Goal: Use online tool/utility: Utilize a website feature to perform a specific function

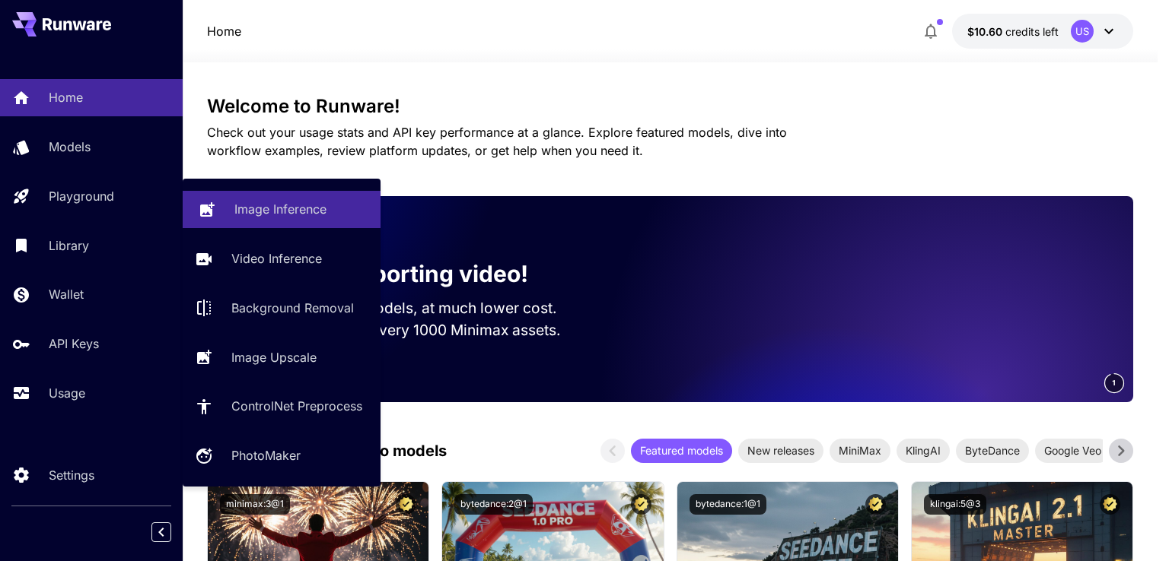
click at [210, 208] on icon at bounding box center [207, 206] width 14 height 14
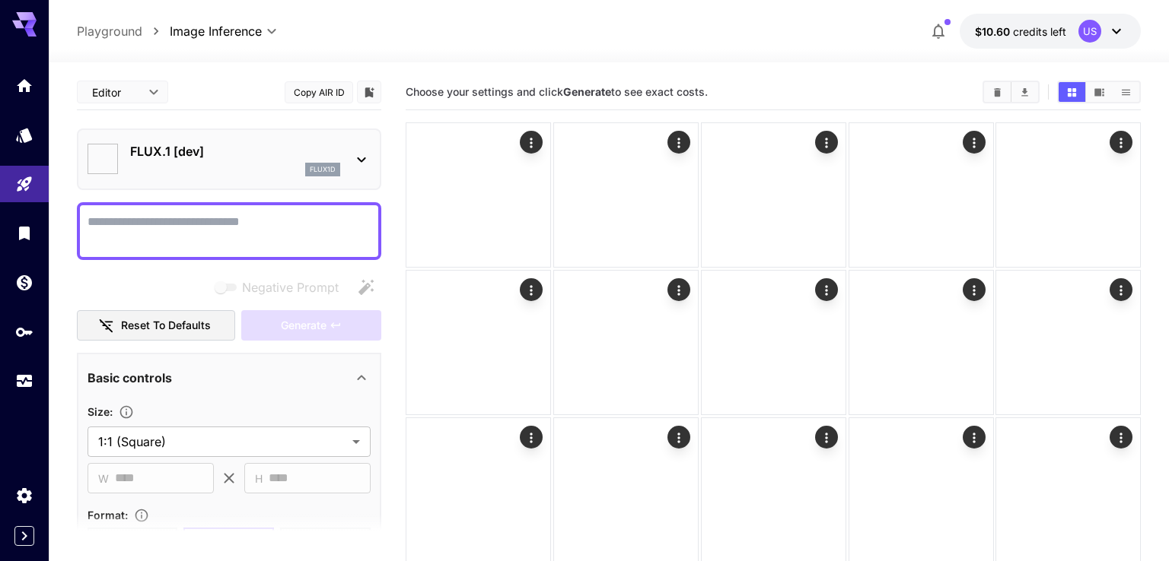
type input "**********"
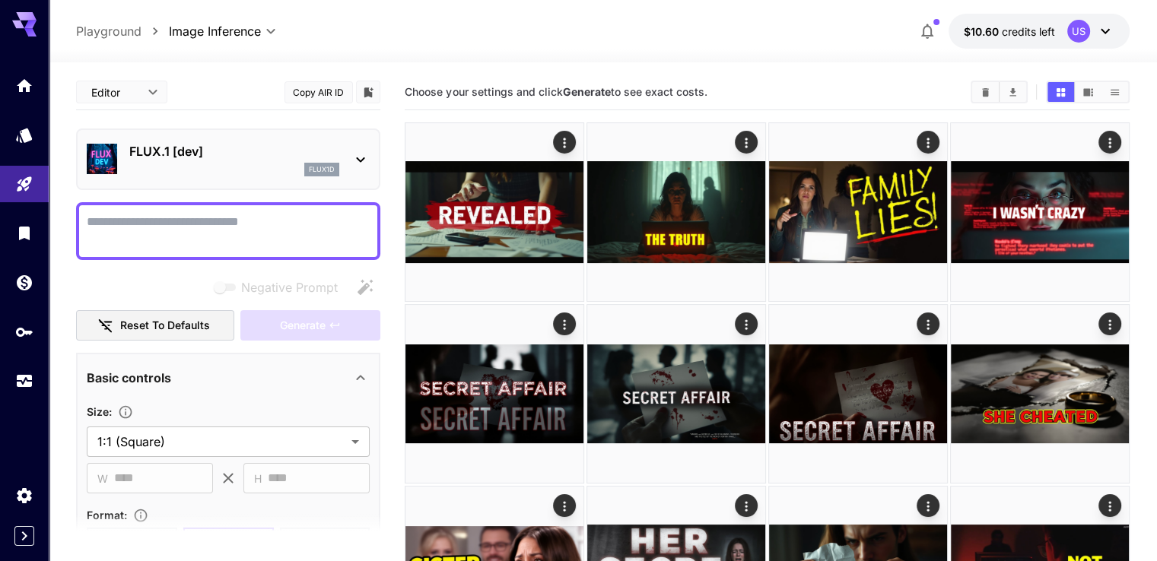
click at [365, 162] on icon at bounding box center [360, 160] width 18 height 18
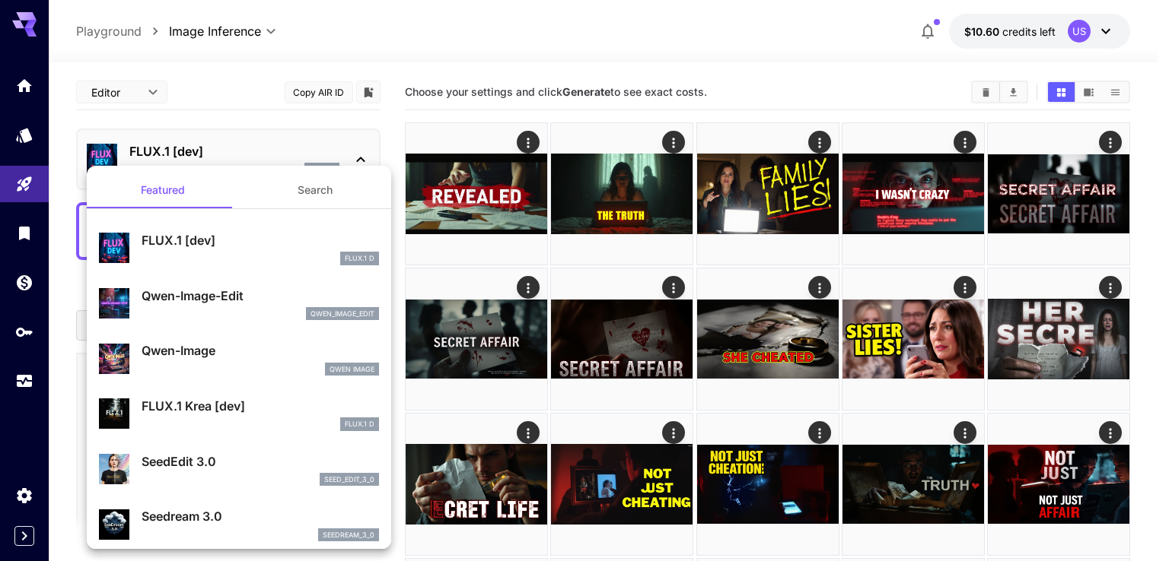
drag, startPoint x: 253, startPoint y: 340, endPoint x: 252, endPoint y: 332, distance: 8.4
click at [253, 339] on div "Qwen-Image Qwen Image" at bounding box center [239, 358] width 280 height 46
type input "**"
type input "***"
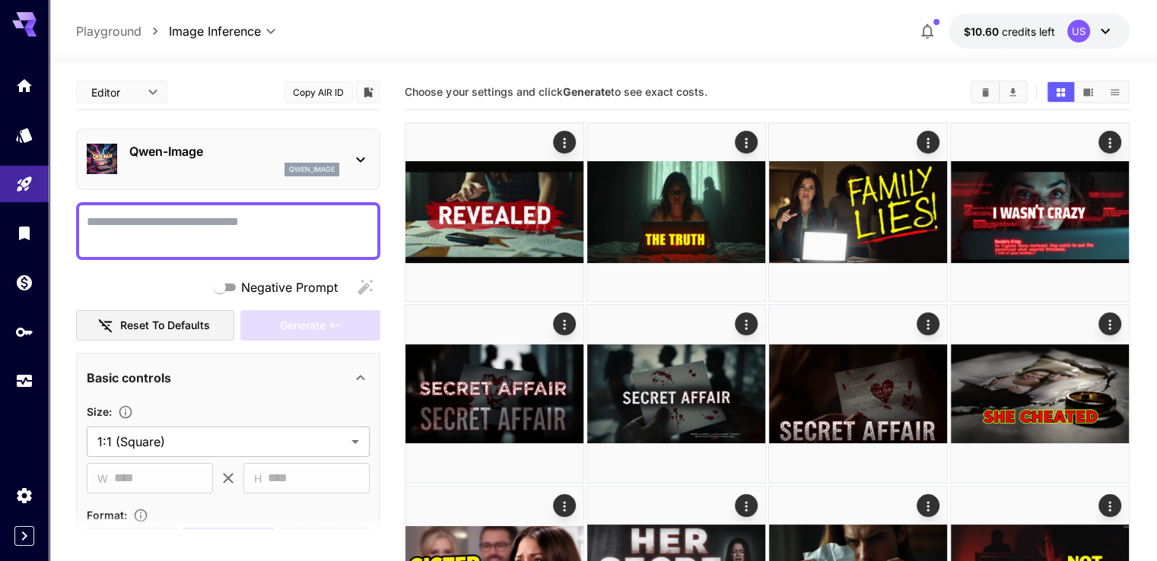
click at [185, 284] on div "Negative Prompt" at bounding box center [228, 287] width 304 height 30
click at [358, 154] on icon at bounding box center [360, 160] width 18 height 18
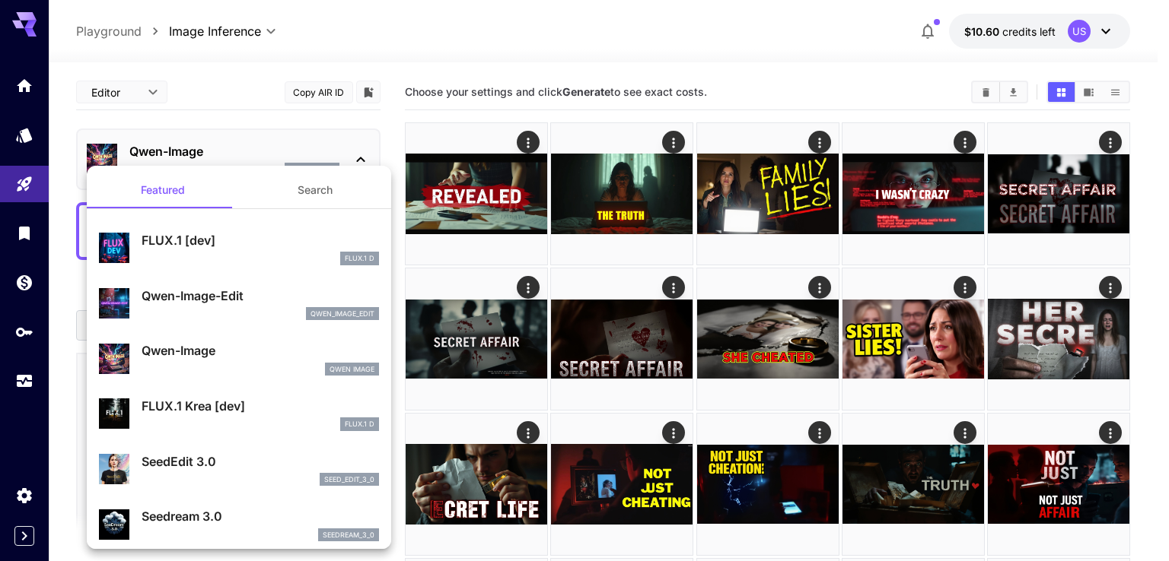
click at [227, 408] on p "FLUX.1 Krea [dev]" at bounding box center [260, 406] width 237 height 18
type input "**"
type input "***"
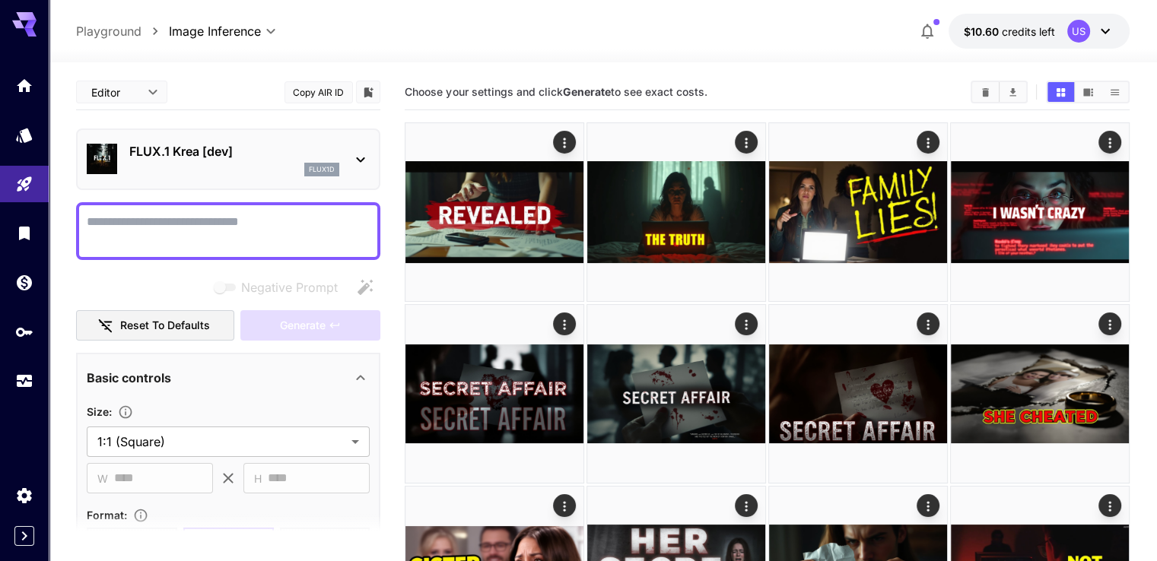
click at [182, 266] on div "**********" at bounding box center [228, 521] width 304 height 892
click at [369, 157] on icon at bounding box center [360, 160] width 18 height 18
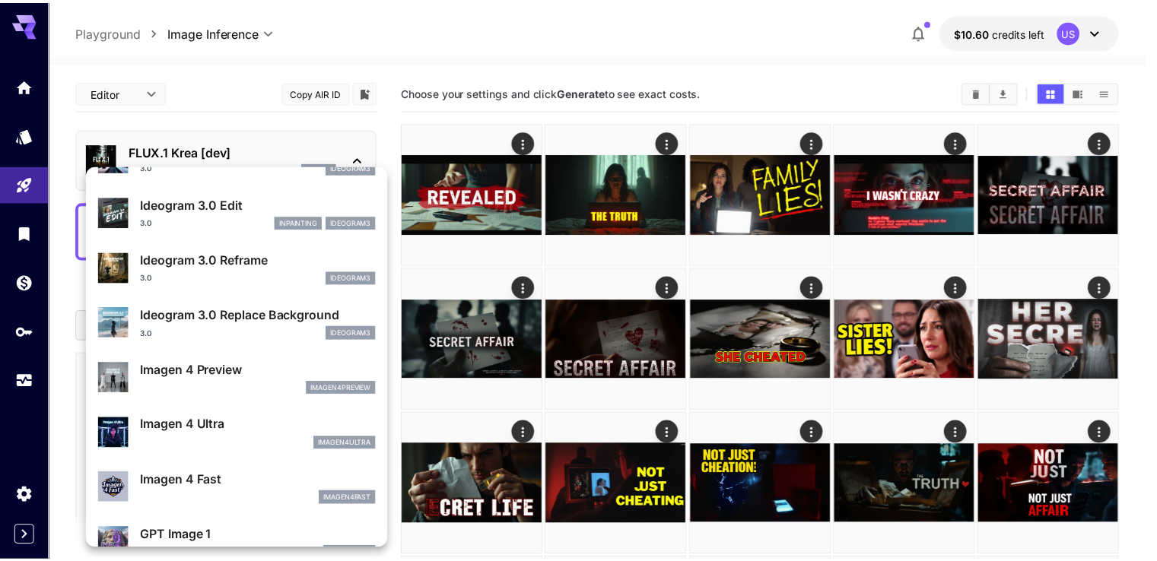
scroll to position [472, 0]
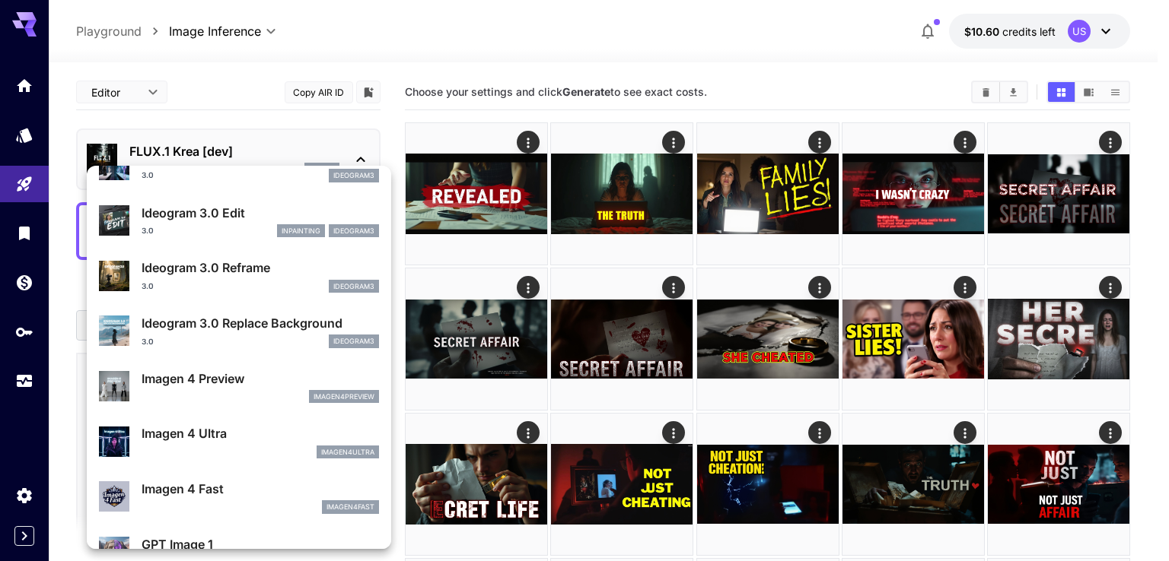
click at [196, 259] on p "Ideogram 3.0 Reframe" at bounding box center [260, 268] width 237 height 18
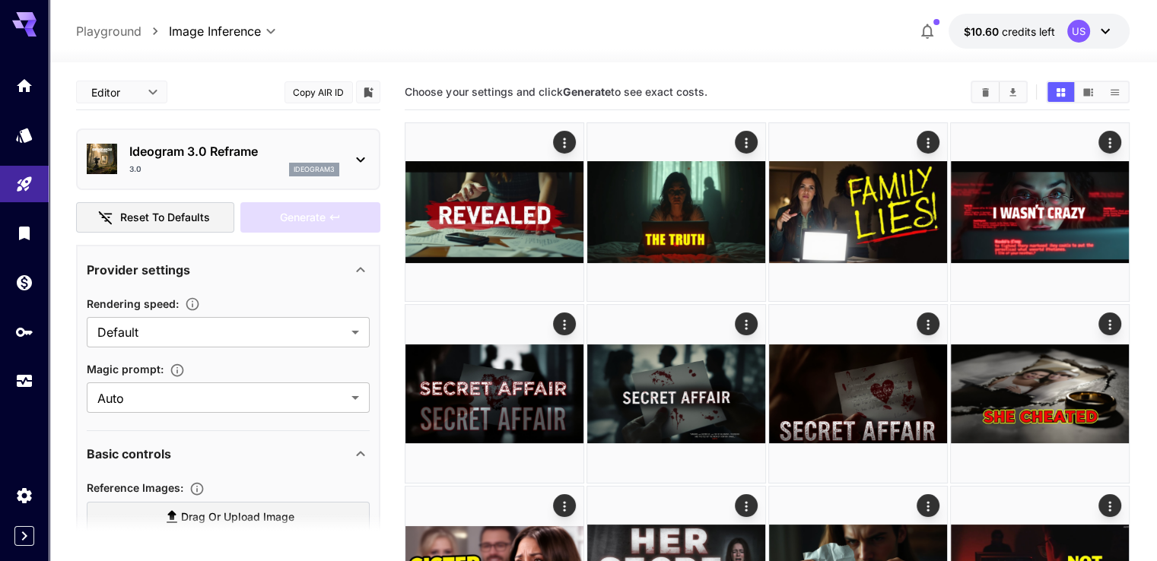
click at [365, 269] on icon at bounding box center [360, 270] width 18 height 18
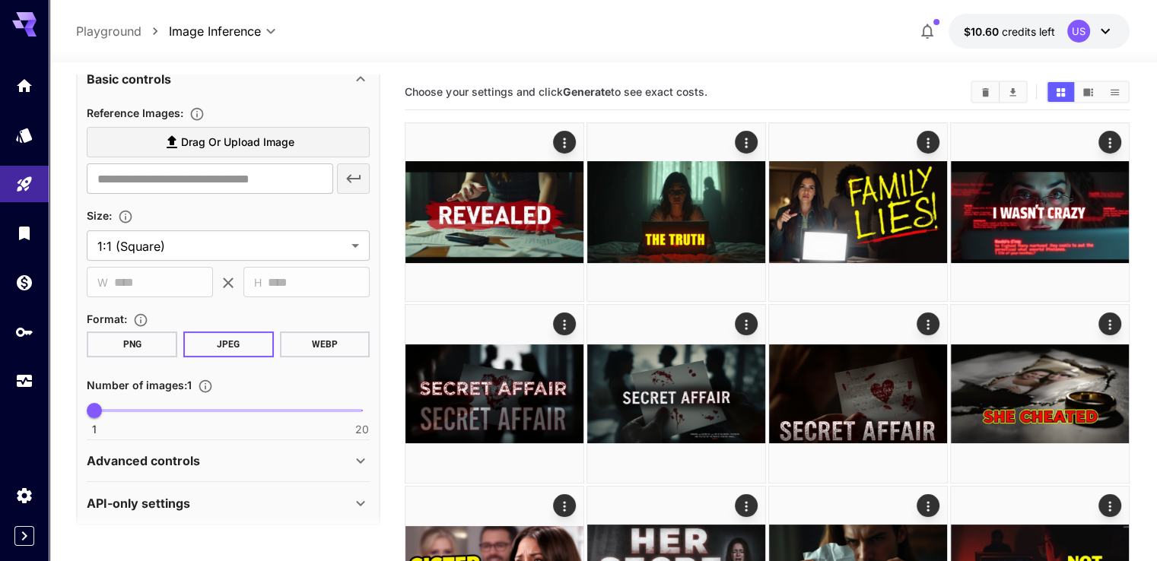
scroll to position [243, 0]
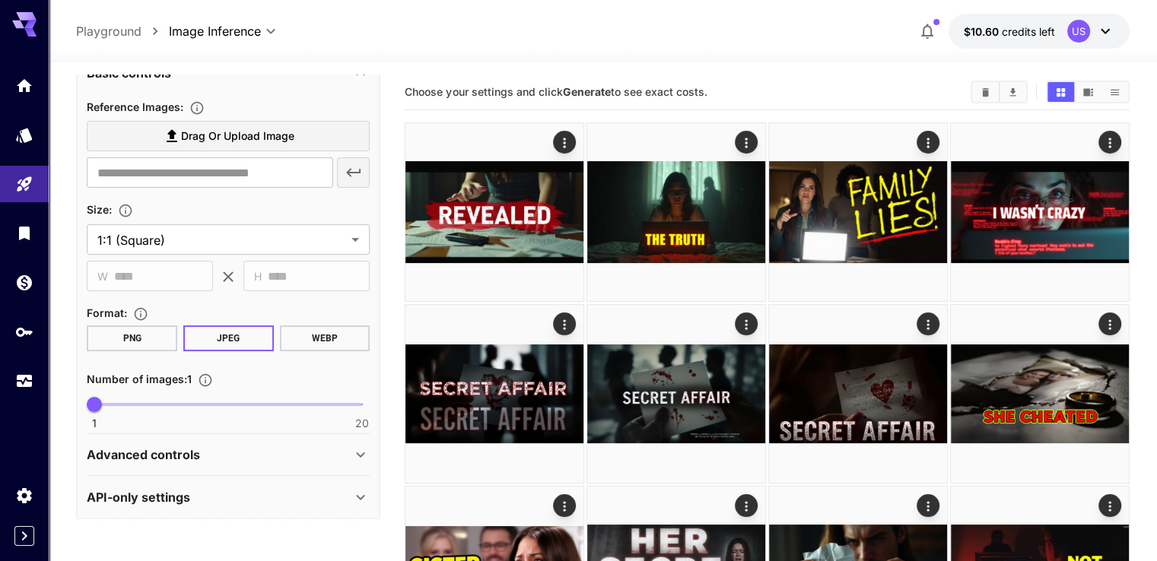
click at [256, 127] on span "Drag or upload image" at bounding box center [237, 136] width 113 height 19
click at [0, 0] on input "Drag or upload image" at bounding box center [0, 0] width 0 height 0
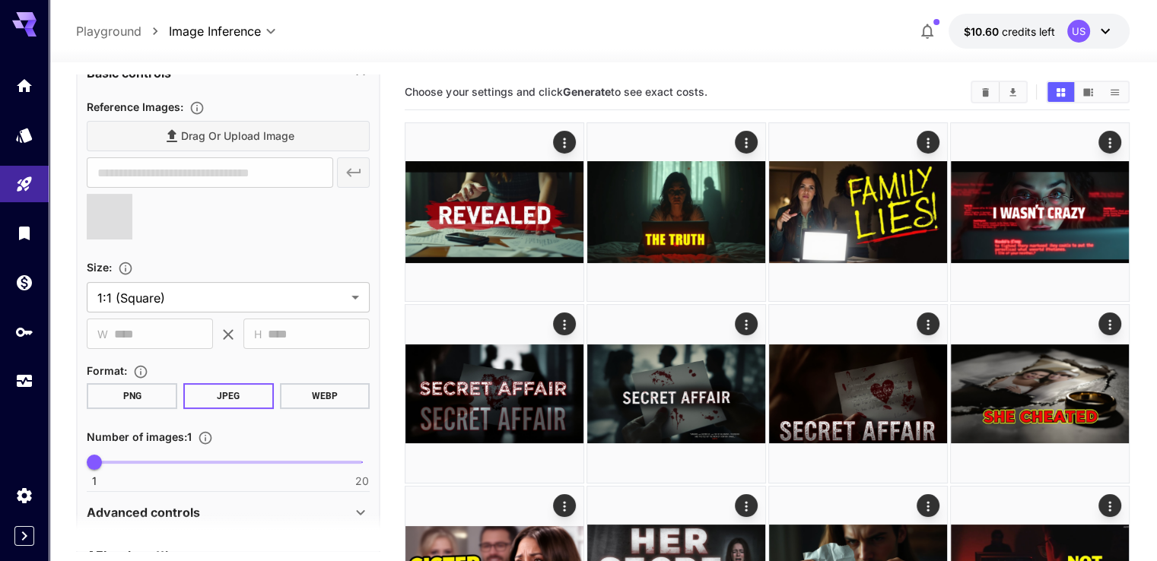
type input "**********"
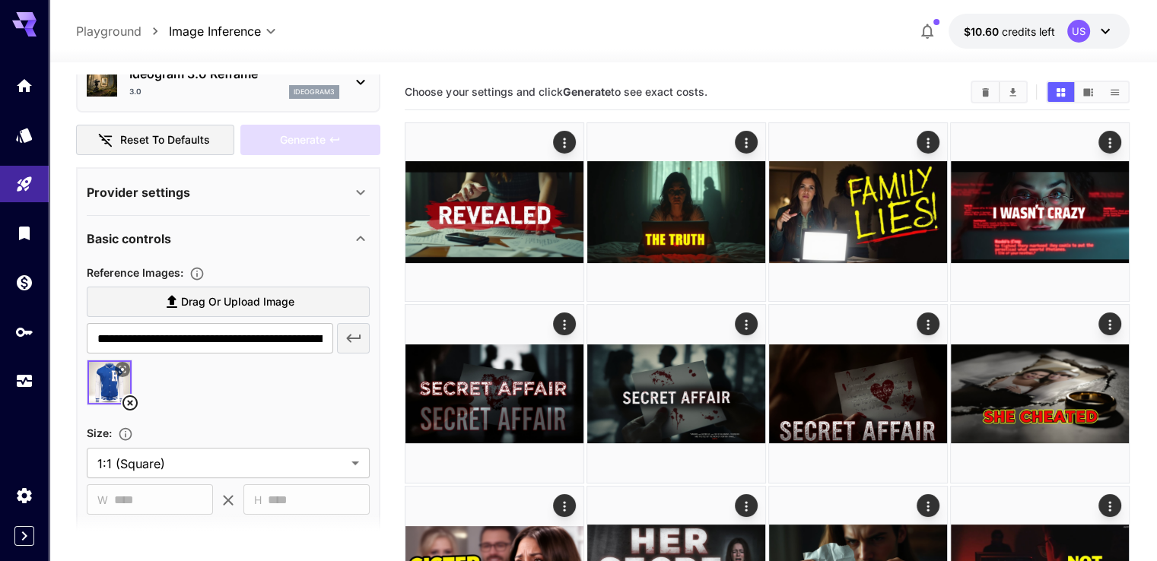
scroll to position [0, 0]
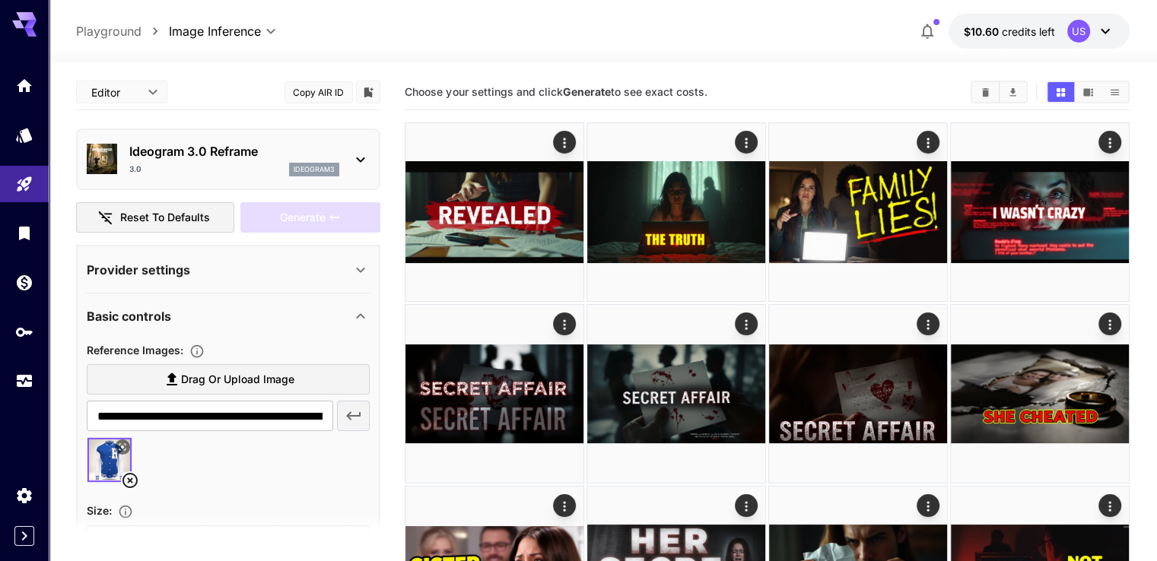
click at [204, 270] on div "Provider settings" at bounding box center [219, 270] width 265 height 18
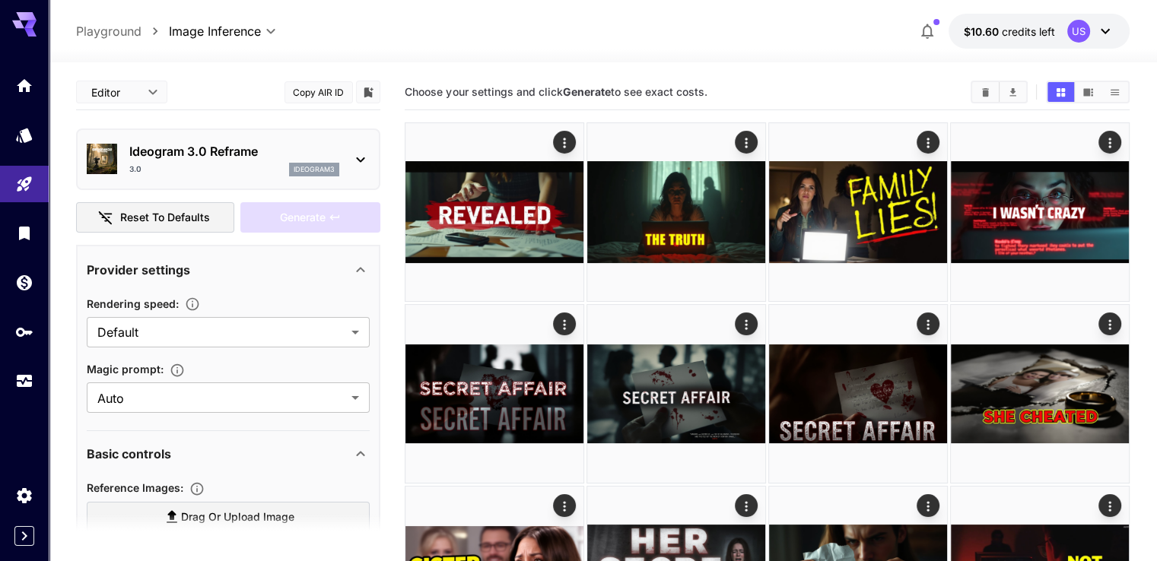
click at [204, 270] on div "Provider settings" at bounding box center [219, 270] width 265 height 18
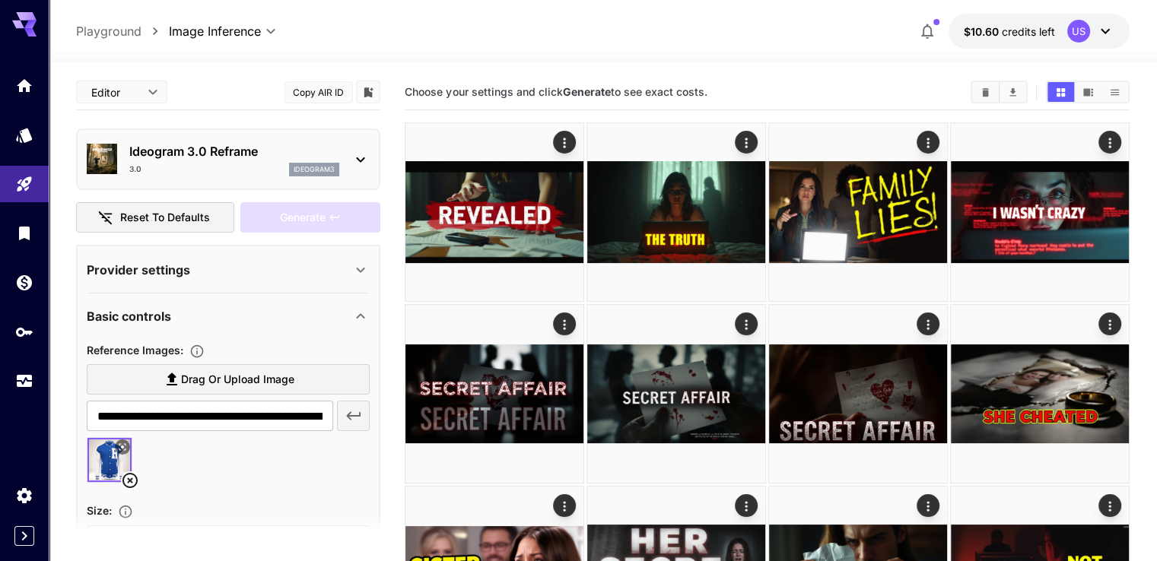
click at [362, 153] on icon at bounding box center [360, 160] width 18 height 18
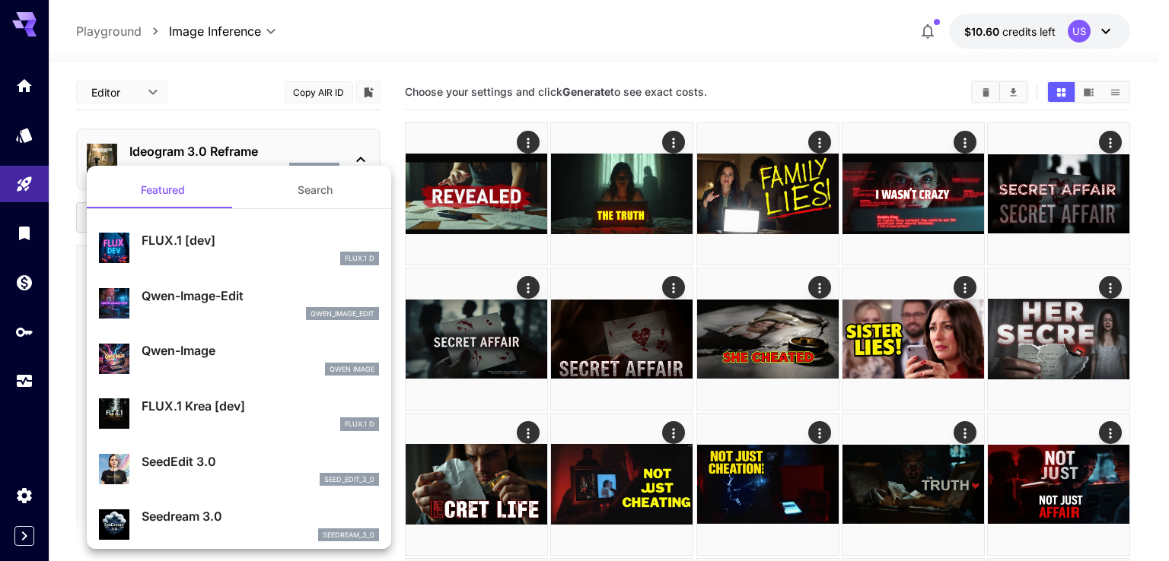
click at [358, 157] on div at bounding box center [584, 280] width 1169 height 561
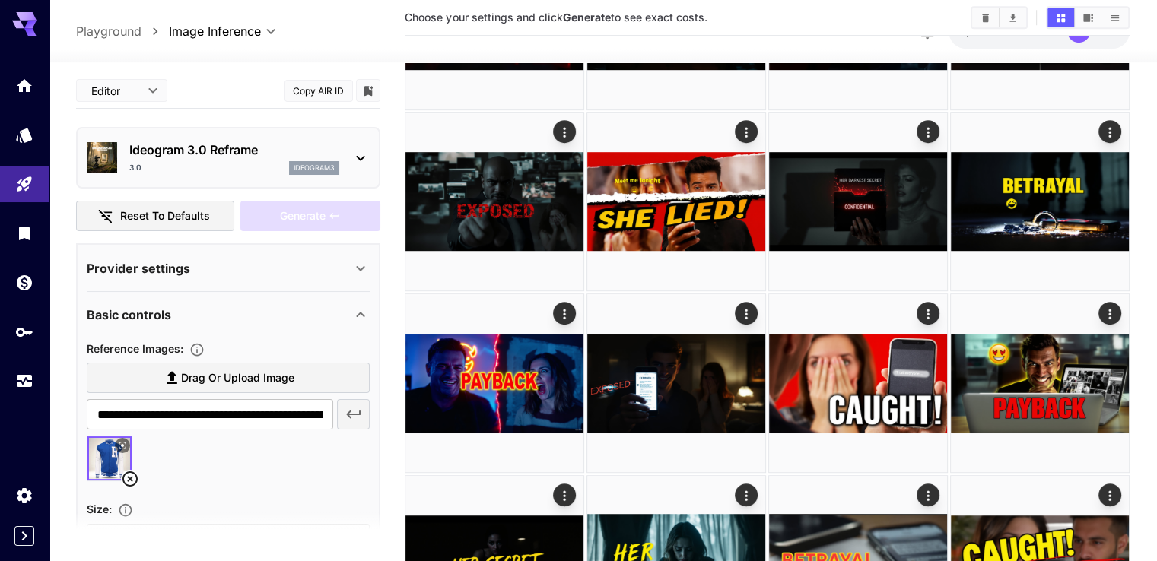
scroll to position [736, 0]
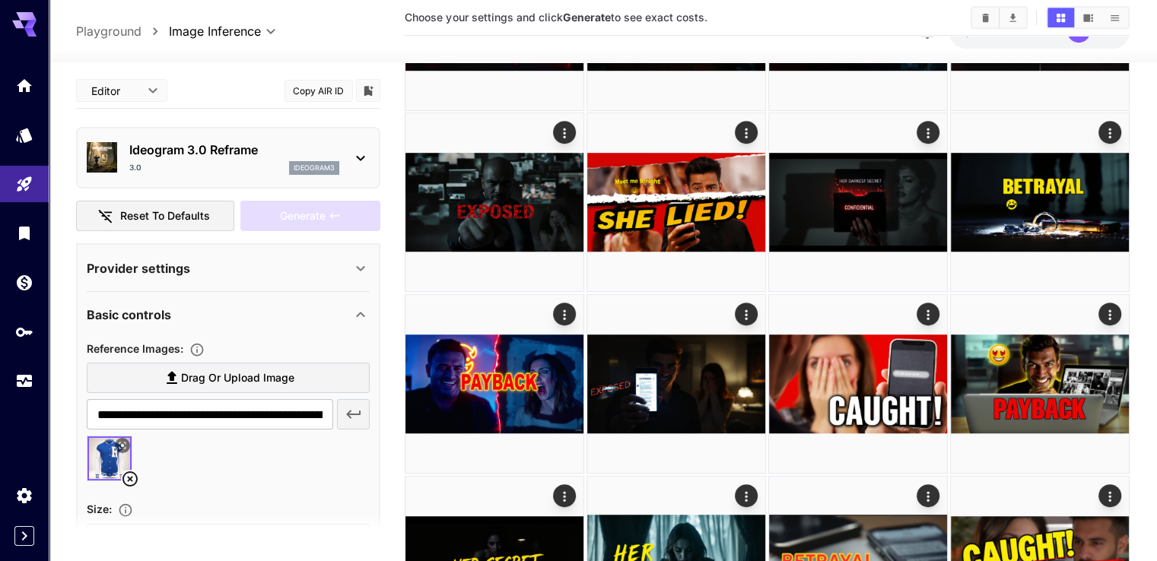
click at [364, 306] on icon at bounding box center [360, 315] width 18 height 18
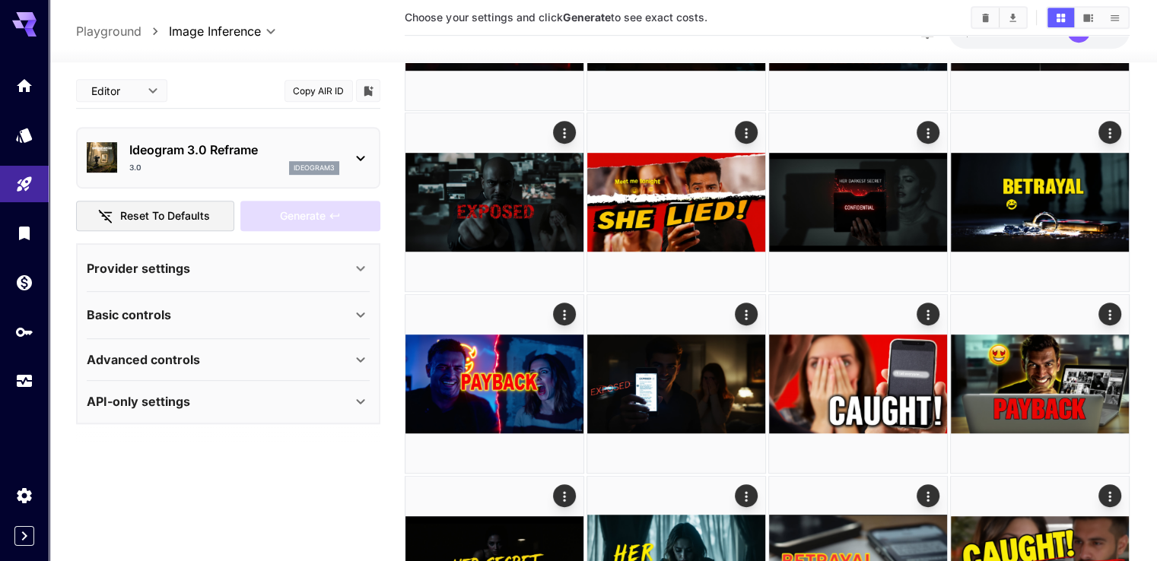
click at [184, 405] on div "API-only settings" at bounding box center [228, 401] width 283 height 37
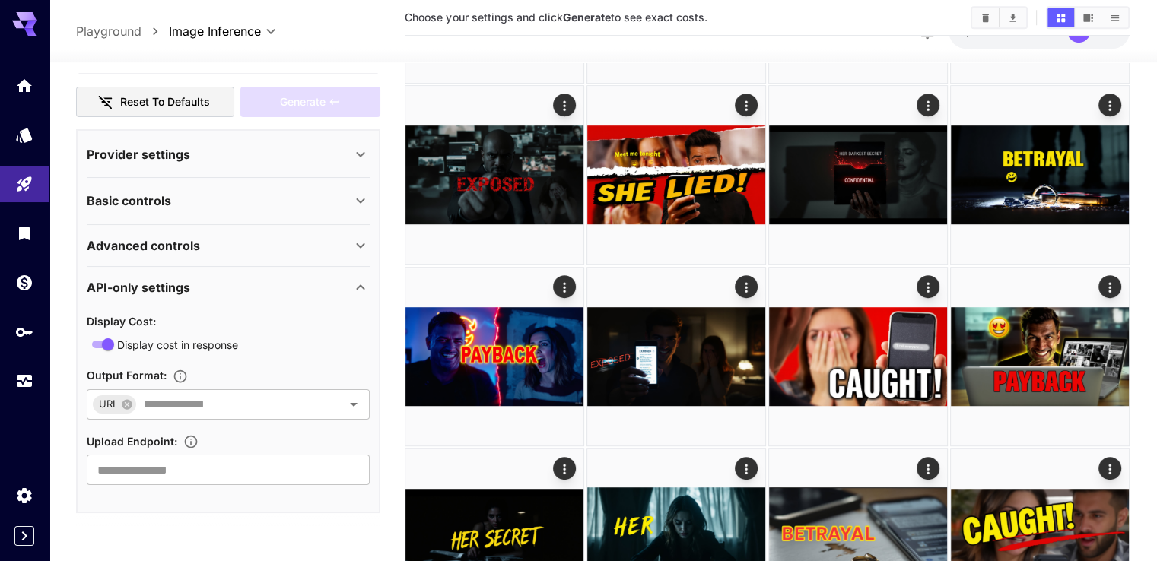
scroll to position [767, 0]
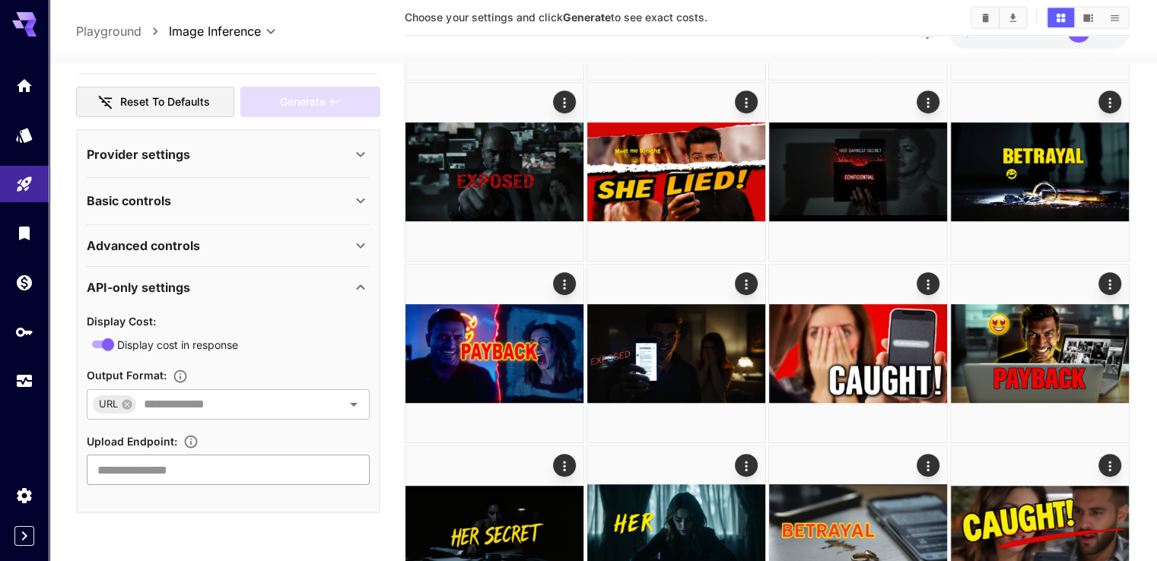
click at [230, 455] on input "text" at bounding box center [228, 470] width 283 height 30
paste input "**********"
type input "**********"
click at [246, 466] on div "**********" at bounding box center [228, 408] width 283 height 204
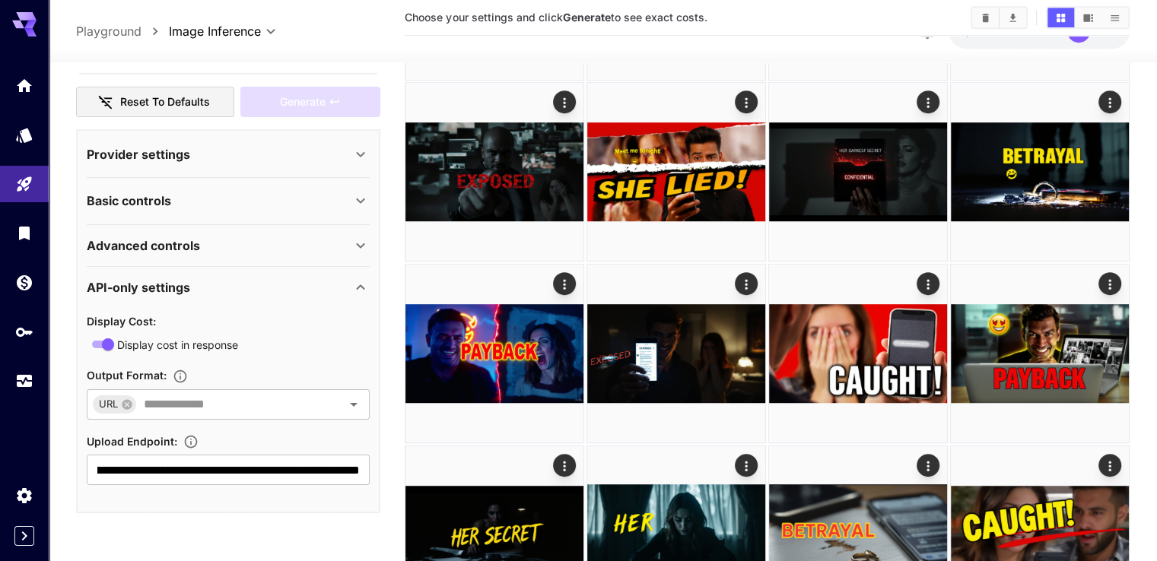
scroll to position [0, 0]
click at [213, 394] on input "text" at bounding box center [229, 404] width 183 height 21
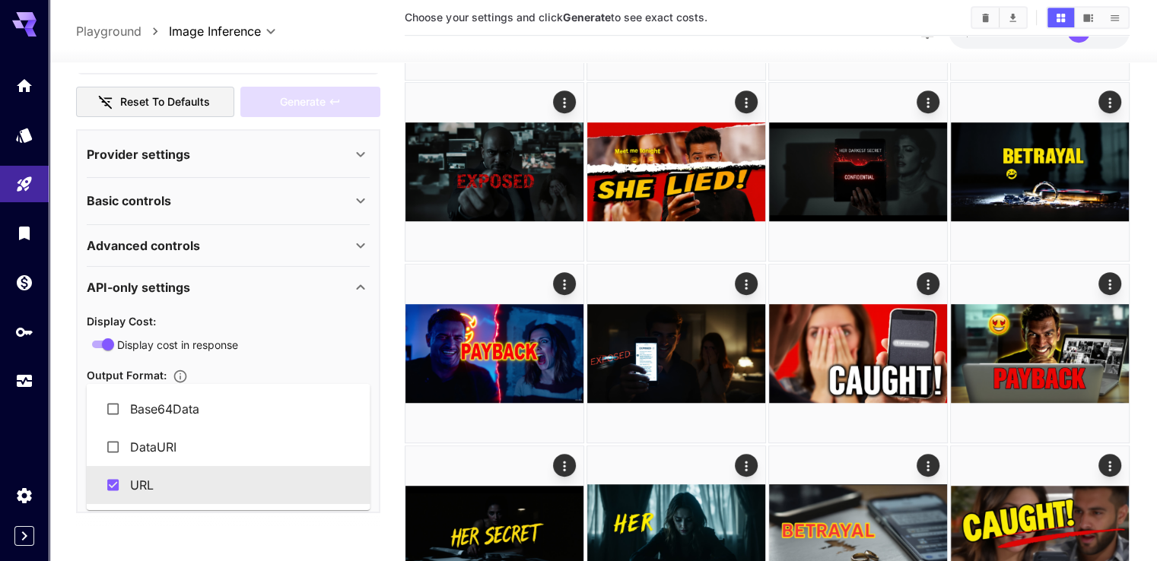
click at [213, 394] on input "text" at bounding box center [229, 404] width 183 height 21
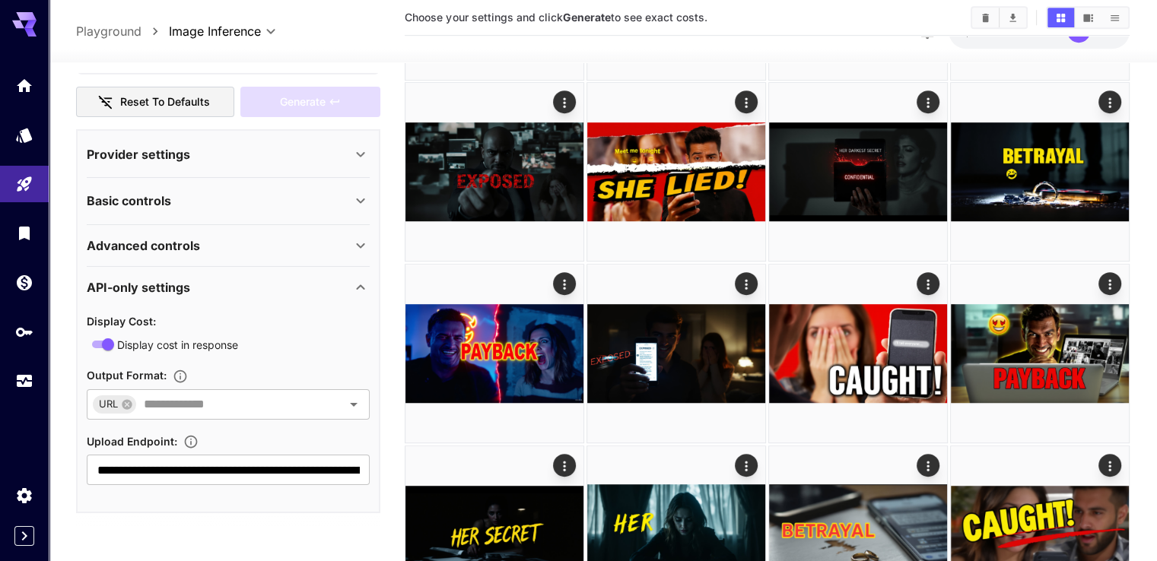
click at [231, 237] on div "Advanced controls" at bounding box center [219, 246] width 265 height 18
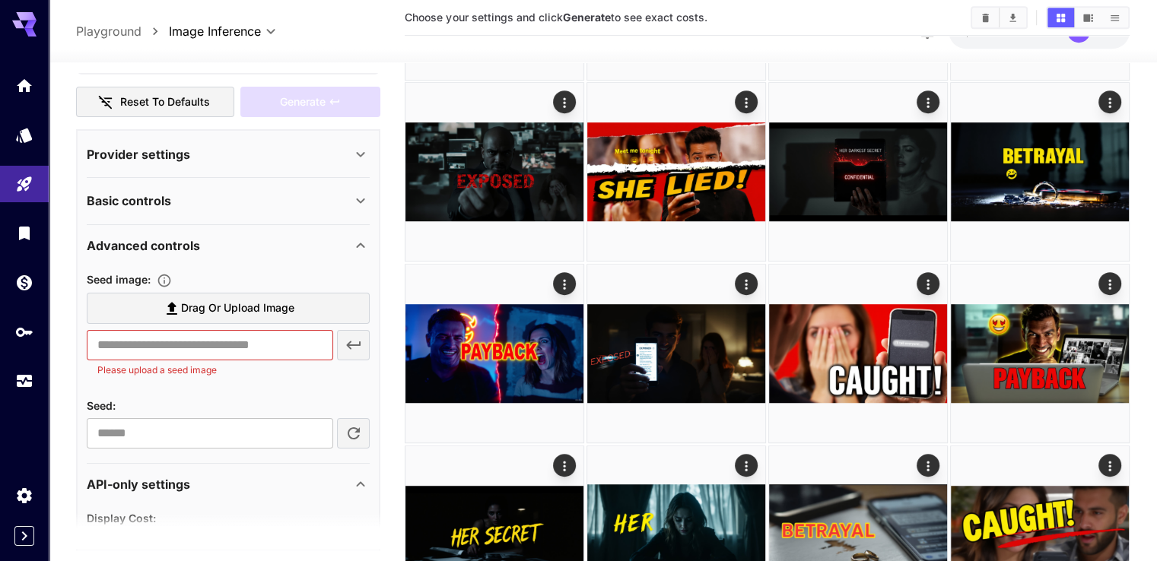
click at [231, 237] on div "Advanced controls" at bounding box center [219, 246] width 265 height 18
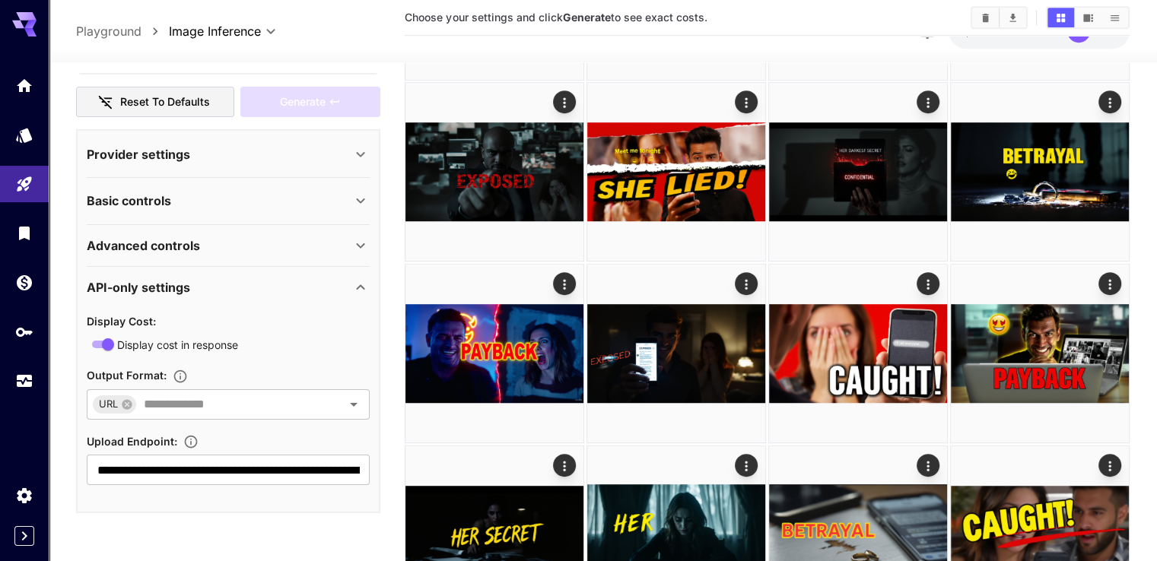
click at [187, 192] on div "Basic controls" at bounding box center [219, 201] width 265 height 18
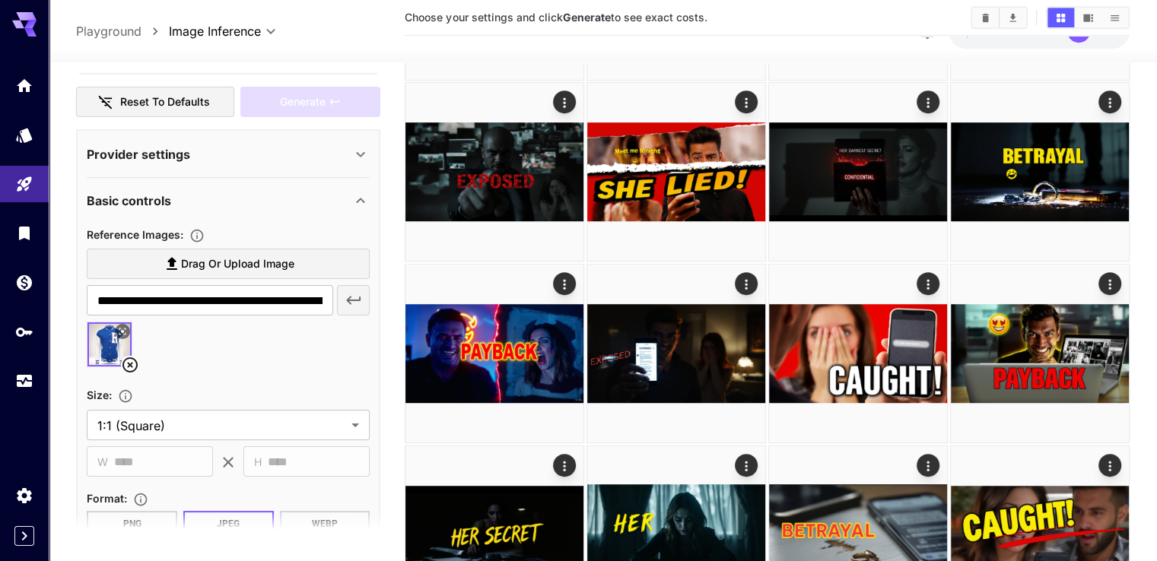
click at [187, 192] on div "Basic controls" at bounding box center [219, 201] width 265 height 18
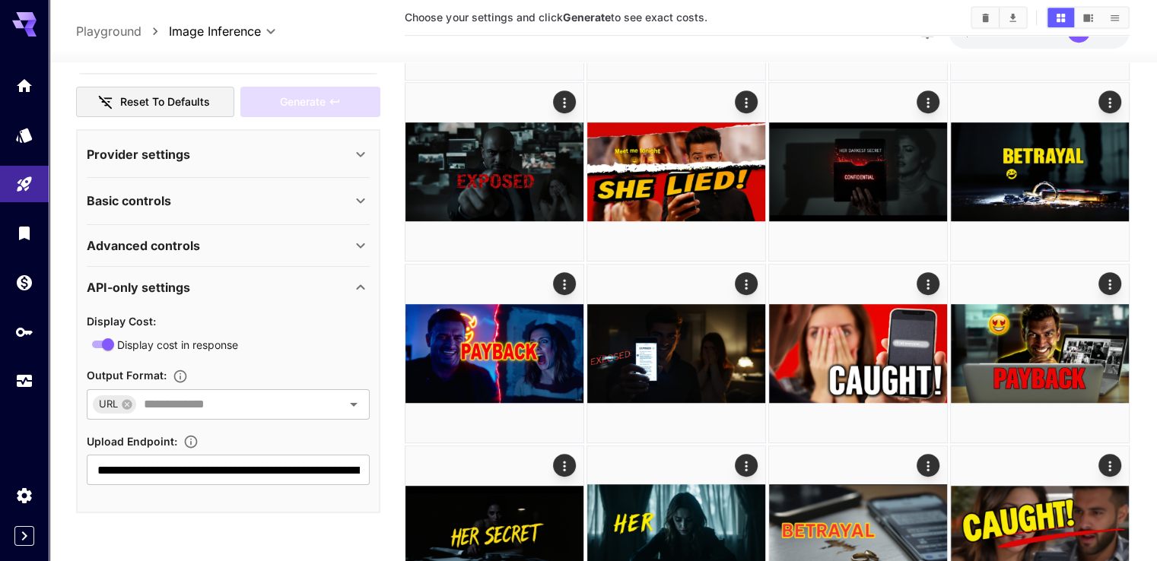
click at [195, 237] on p "Advanced controls" at bounding box center [143, 246] width 113 height 18
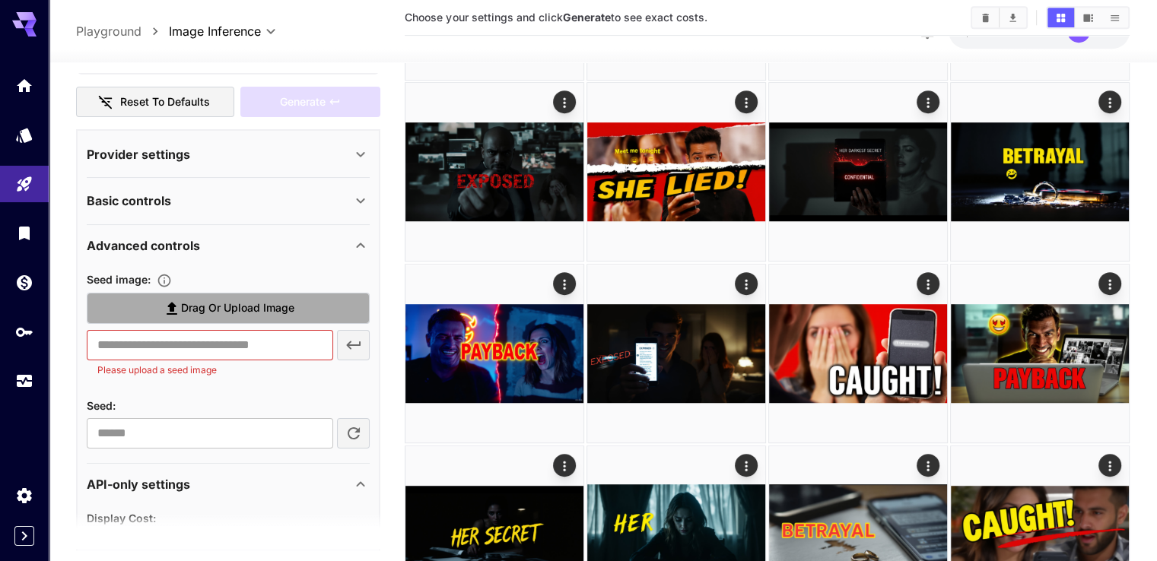
click at [213, 299] on span "Drag or upload image" at bounding box center [237, 308] width 113 height 19
click at [0, 0] on input "Drag or upload image" at bounding box center [0, 0] width 0 height 0
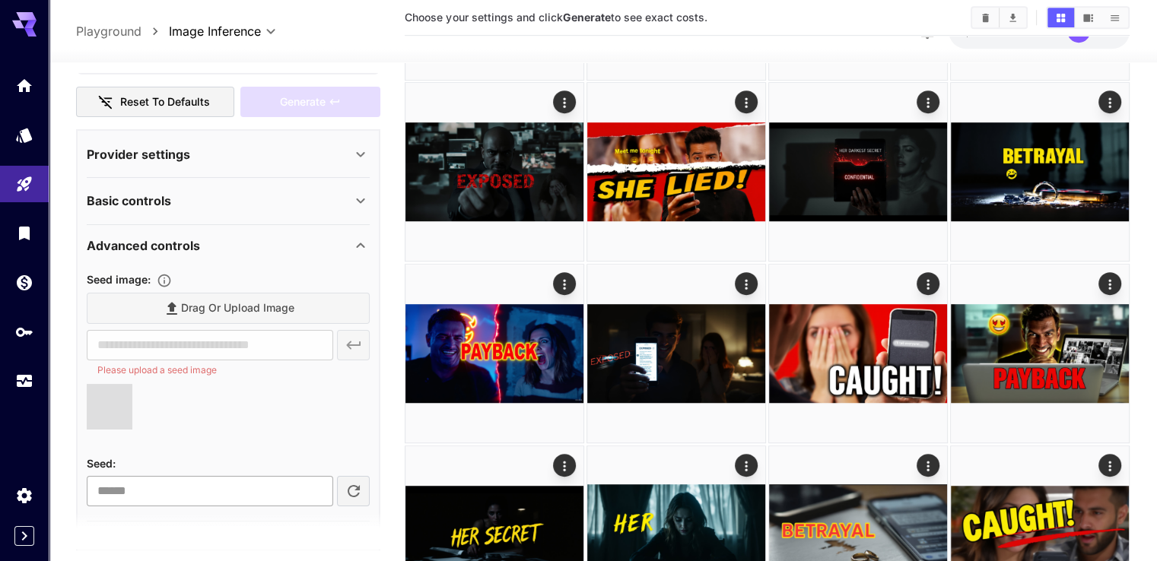
type input "**********"
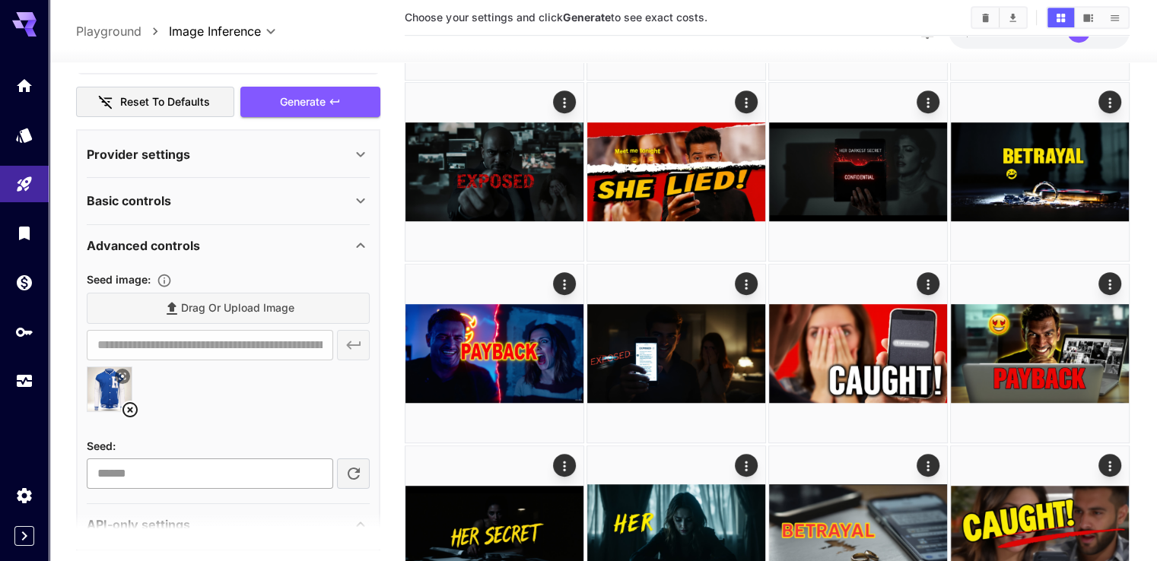
click at [223, 459] on input "number" at bounding box center [210, 474] width 246 height 30
click at [268, 380] on div at bounding box center [228, 396] width 283 height 58
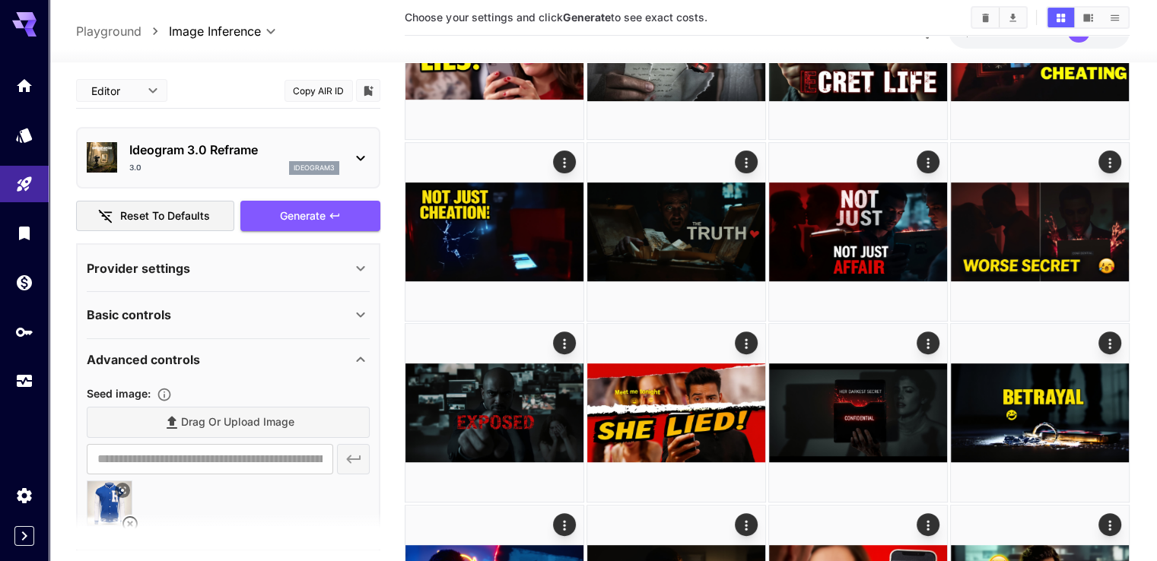
scroll to position [493, 0]
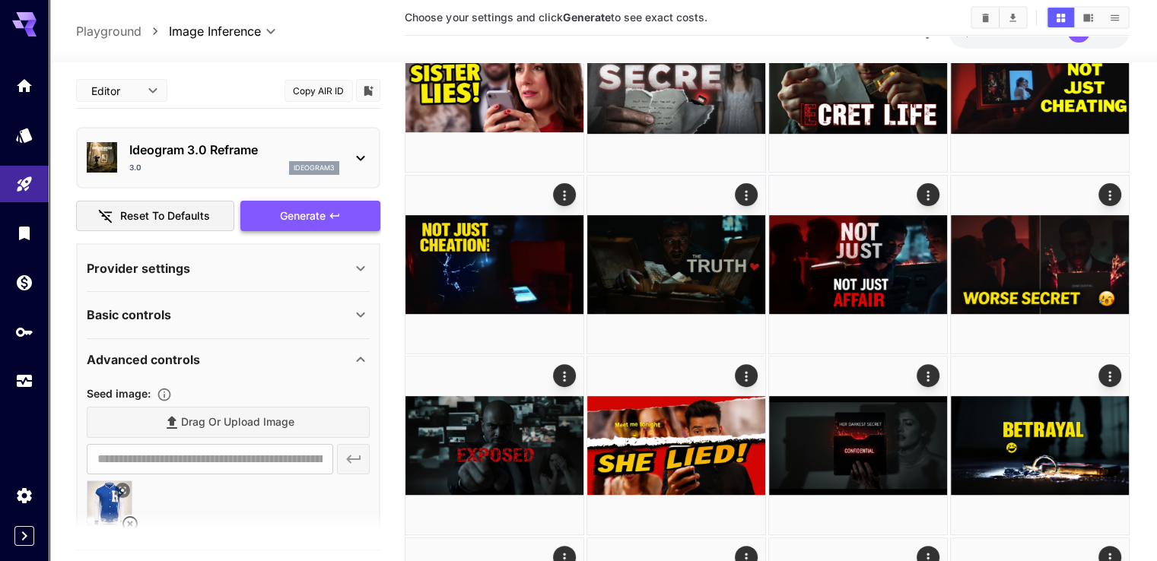
click at [298, 213] on span "Generate" at bounding box center [303, 216] width 46 height 19
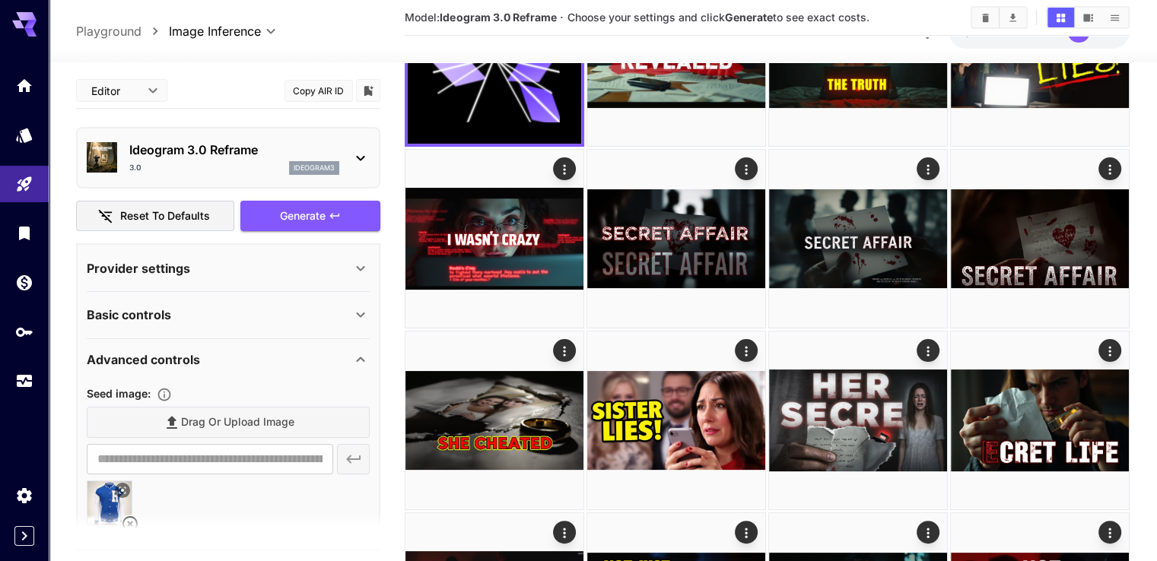
scroll to position [0, 0]
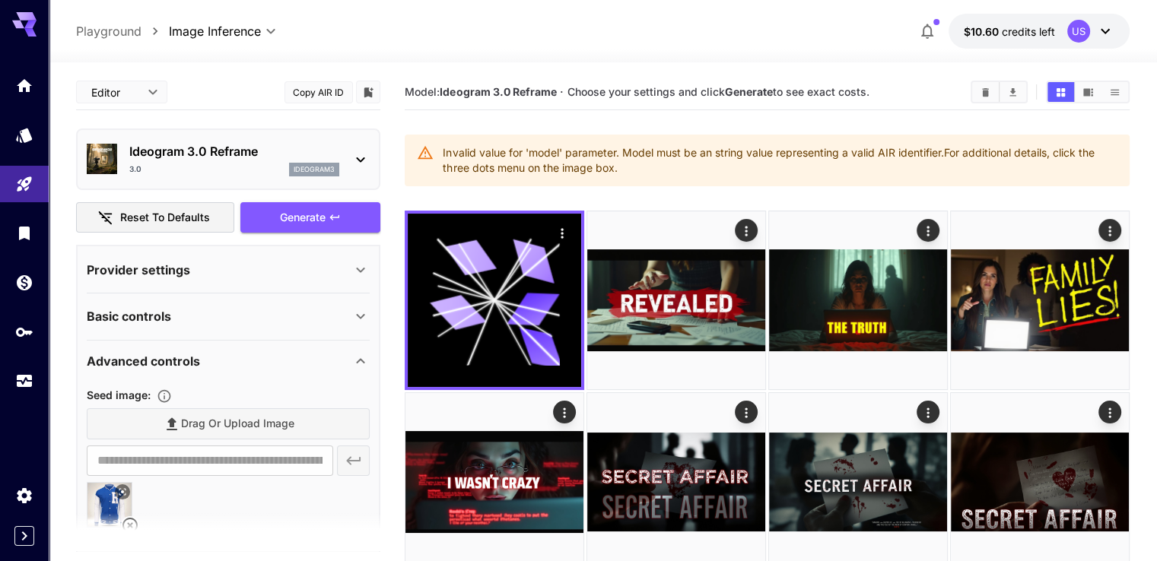
click at [365, 159] on icon at bounding box center [360, 160] width 18 height 18
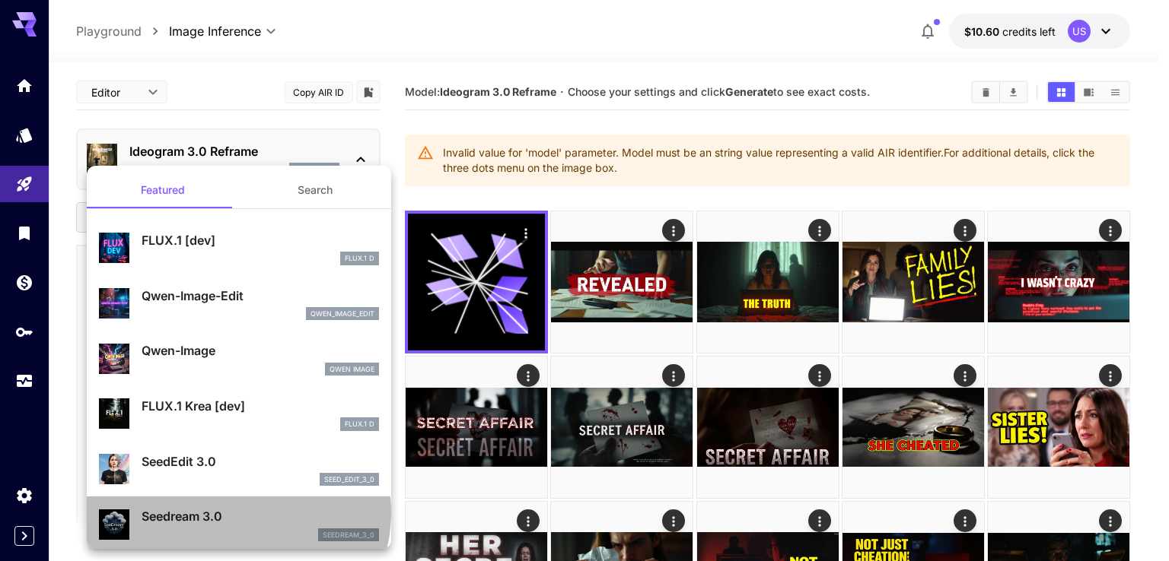
click at [236, 512] on p "Seedream 3.0" at bounding box center [260, 516] width 237 height 18
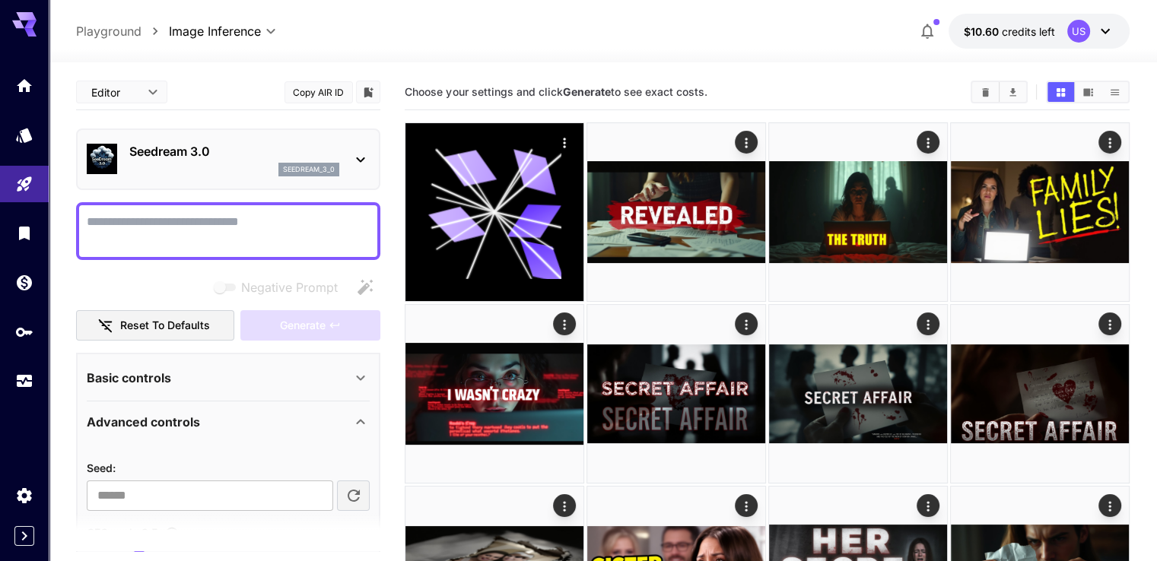
click at [192, 234] on textarea "Negative Prompt" at bounding box center [228, 231] width 283 height 37
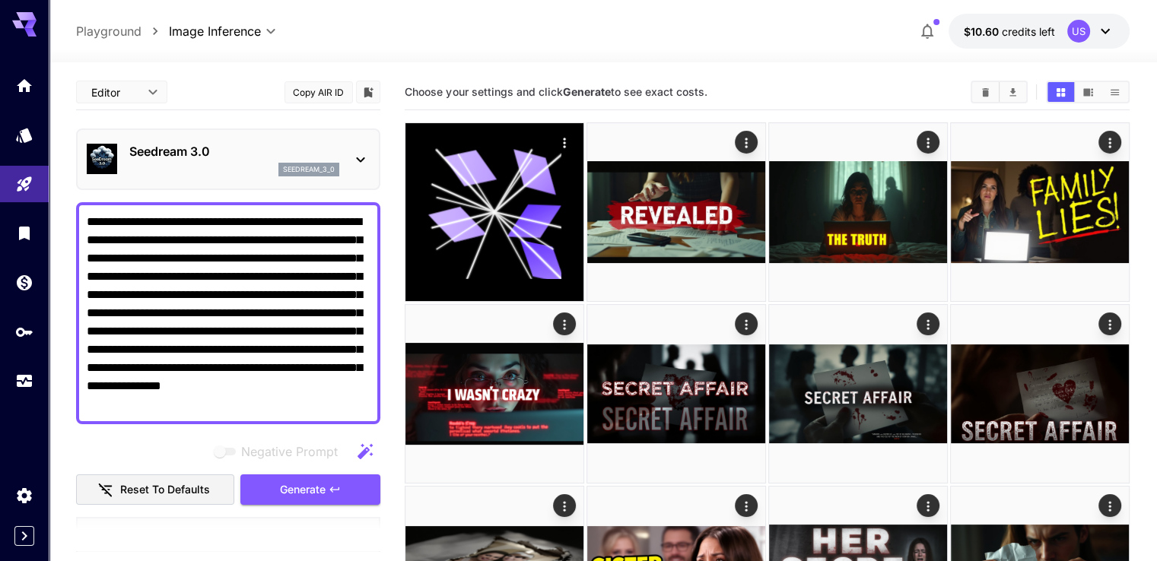
type textarea "**********"
click at [130, 440] on div "Negative Prompt" at bounding box center [228, 452] width 304 height 30
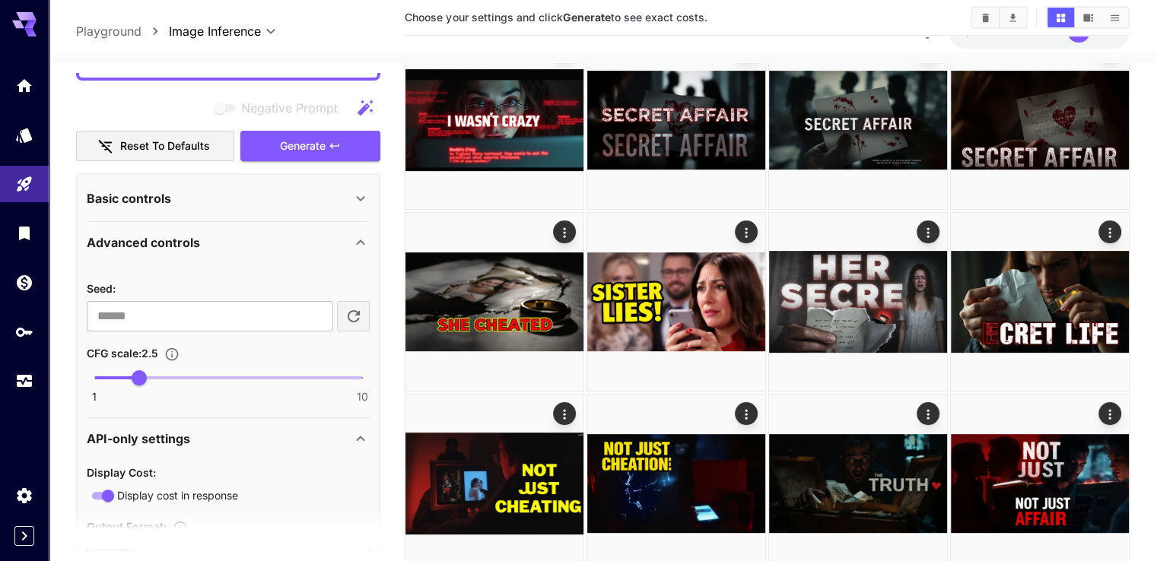
scroll to position [310, 0]
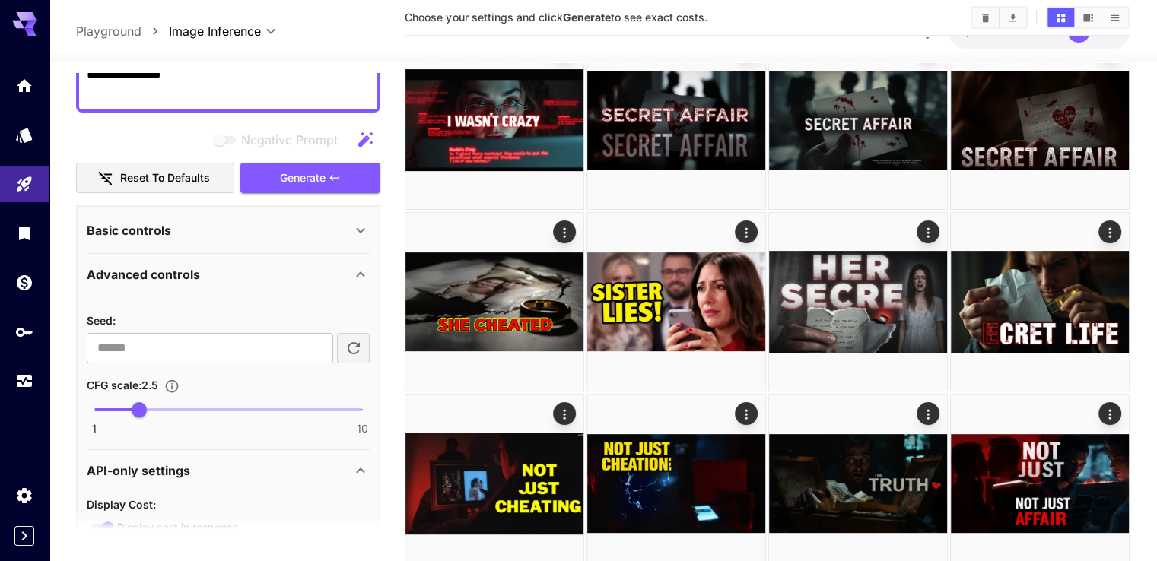
click at [355, 236] on icon at bounding box center [360, 230] width 18 height 18
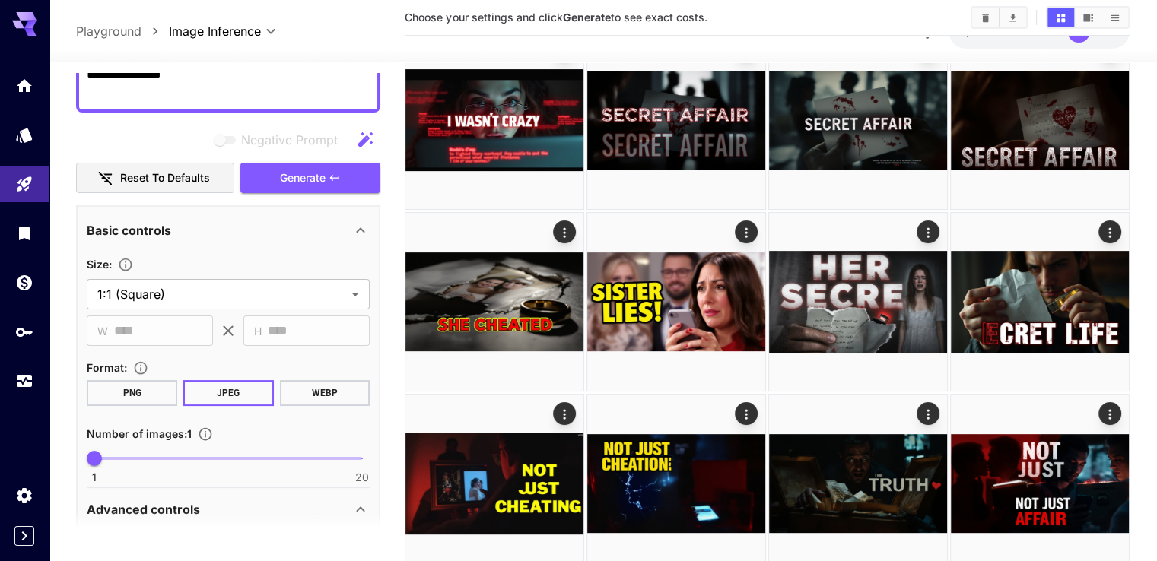
click at [355, 236] on icon at bounding box center [360, 230] width 18 height 18
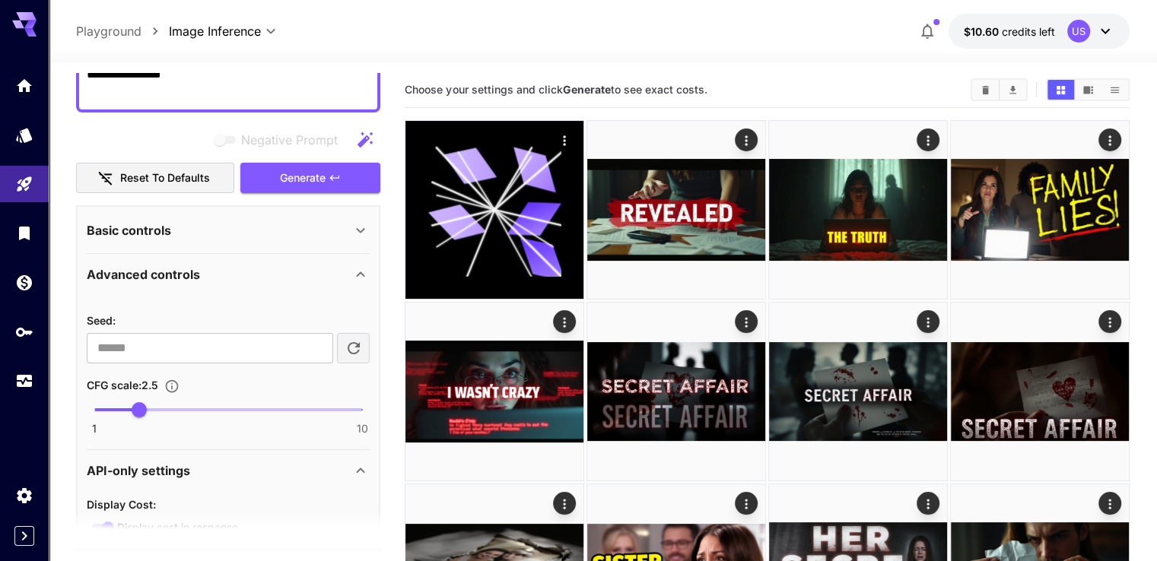
scroll to position [0, 0]
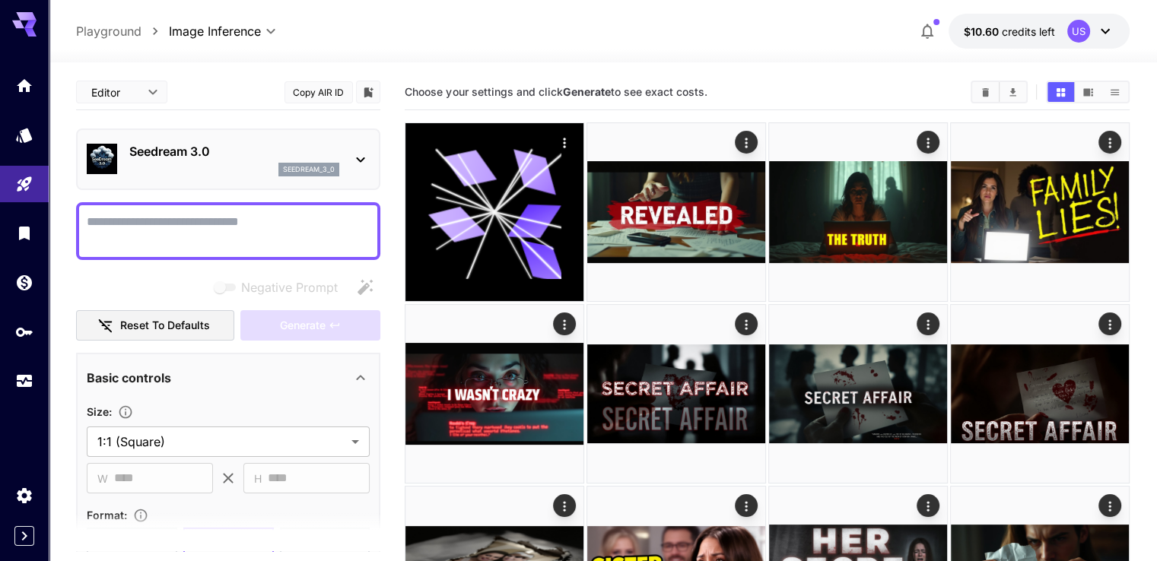
drag, startPoint x: 0, startPoint y: 0, endPoint x: 358, endPoint y: 159, distance: 392.0
click at [358, 159] on icon at bounding box center [361, 159] width 8 height 5
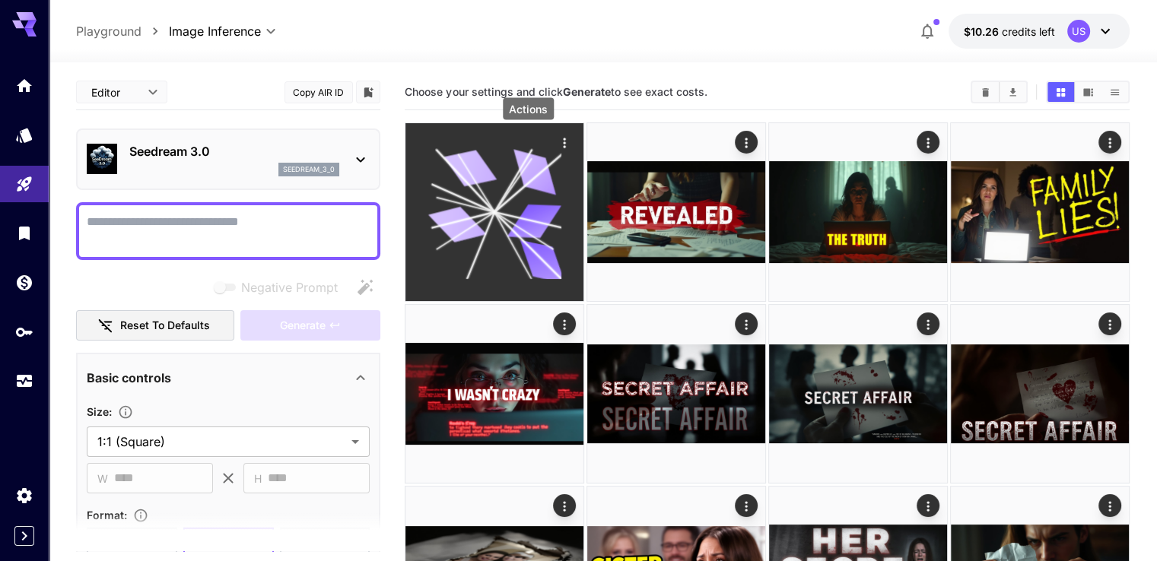
click at [557, 148] on icon "Actions" at bounding box center [564, 142] width 15 height 15
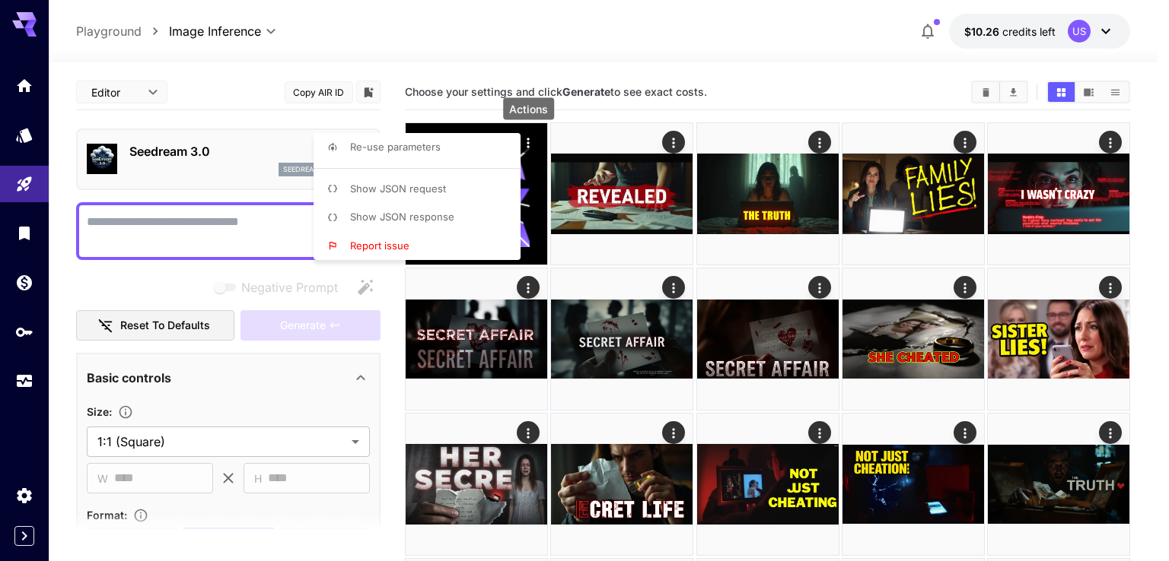
click at [605, 45] on div at bounding box center [584, 280] width 1169 height 561
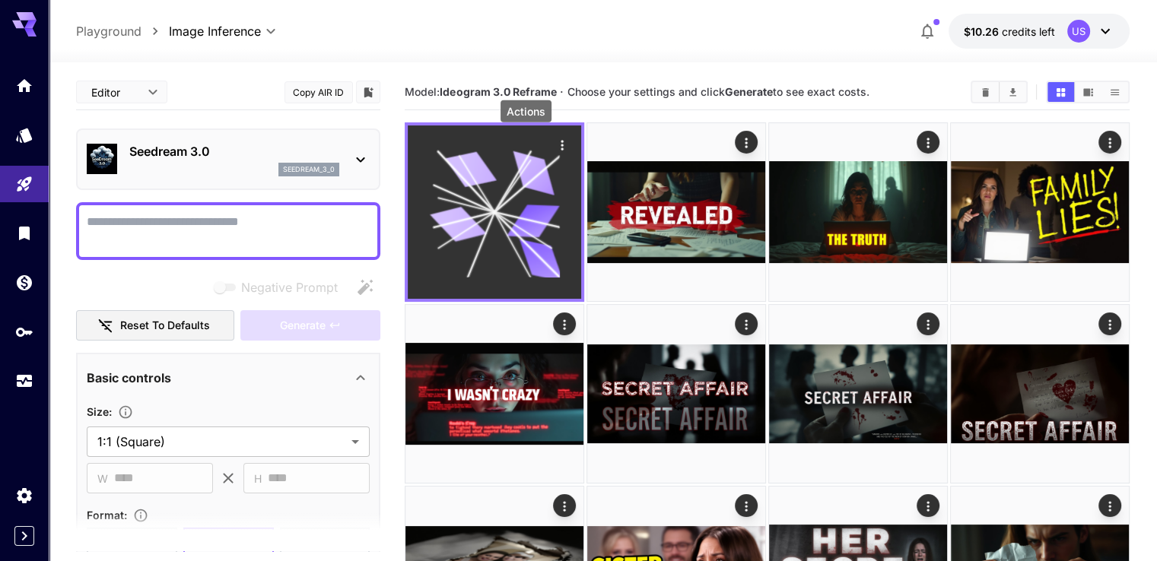
click at [555, 150] on icon "Actions" at bounding box center [562, 145] width 15 height 15
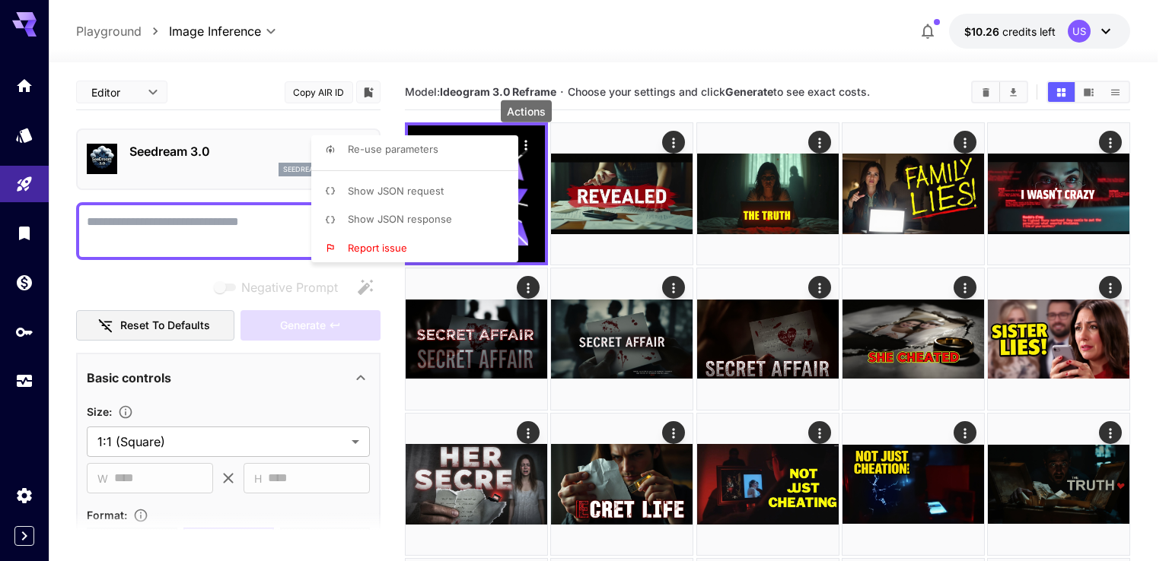
click at [756, 58] on div at bounding box center [584, 280] width 1169 height 561
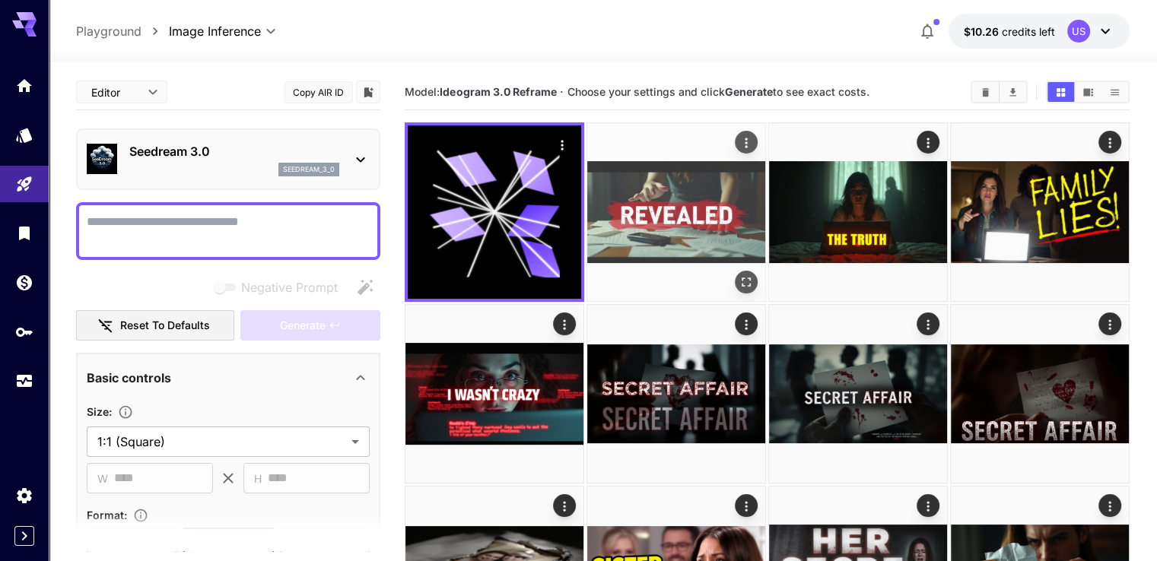
click at [642, 174] on img at bounding box center [676, 212] width 178 height 178
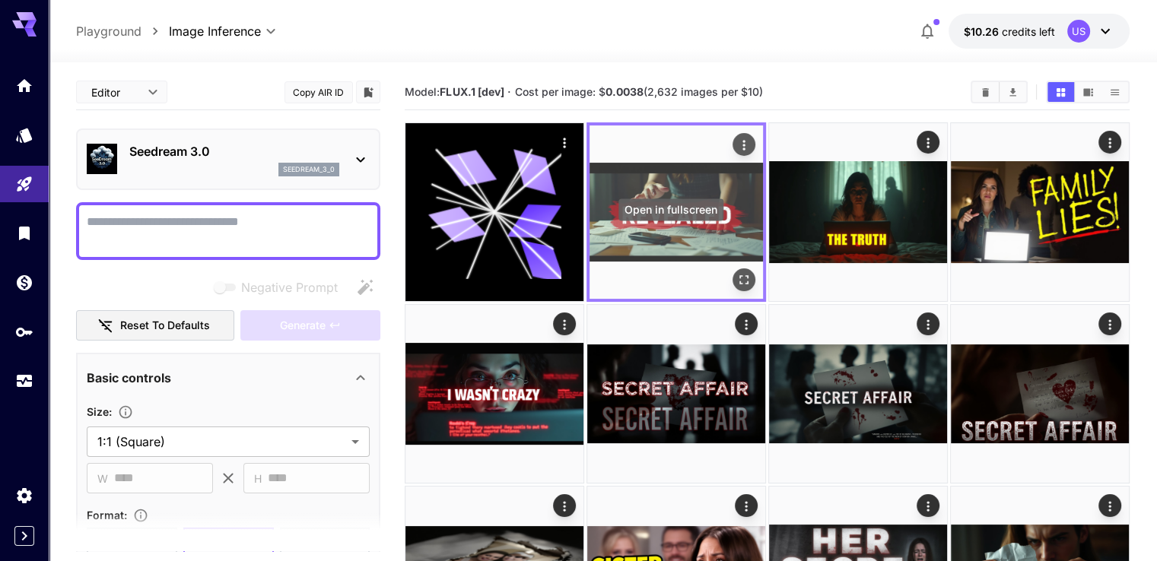
click at [736, 272] on icon "Open in fullscreen" at bounding box center [743, 279] width 15 height 15
